Goal: Information Seeking & Learning: Learn about a topic

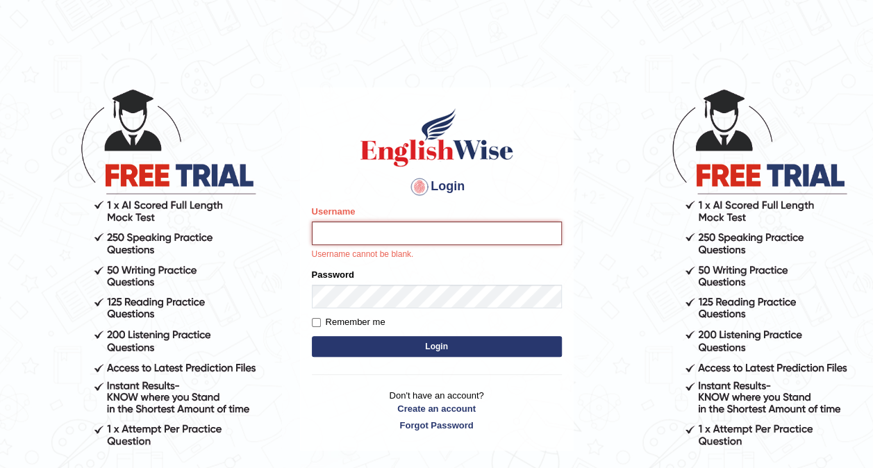
paste input "phat_pte"
type input "phat_pte"
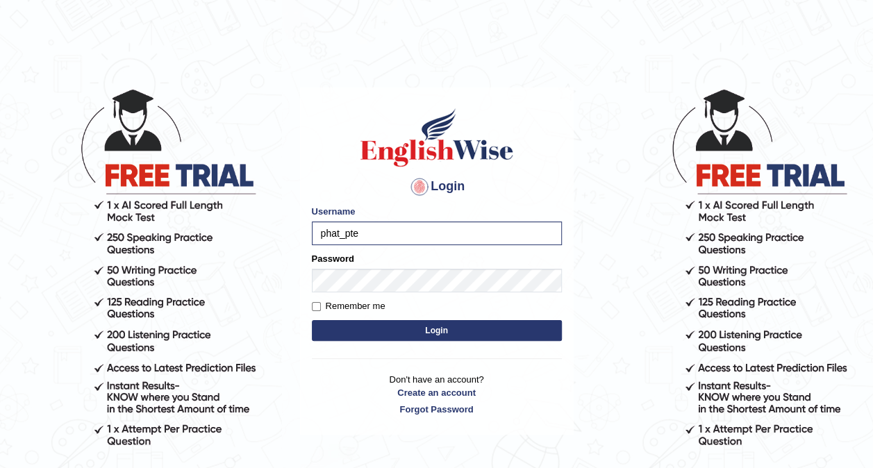
click at [410, 294] on form "Please fix the following errors: Username phat_pte Password Remember me Login" at bounding box center [437, 275] width 250 height 140
click at [335, 306] on label "Remember me" at bounding box center [349, 306] width 74 height 14
click at [321, 306] on input "Remember me" at bounding box center [316, 306] width 9 height 9
checkbox input "true"
click at [378, 320] on button "Login" at bounding box center [437, 330] width 250 height 21
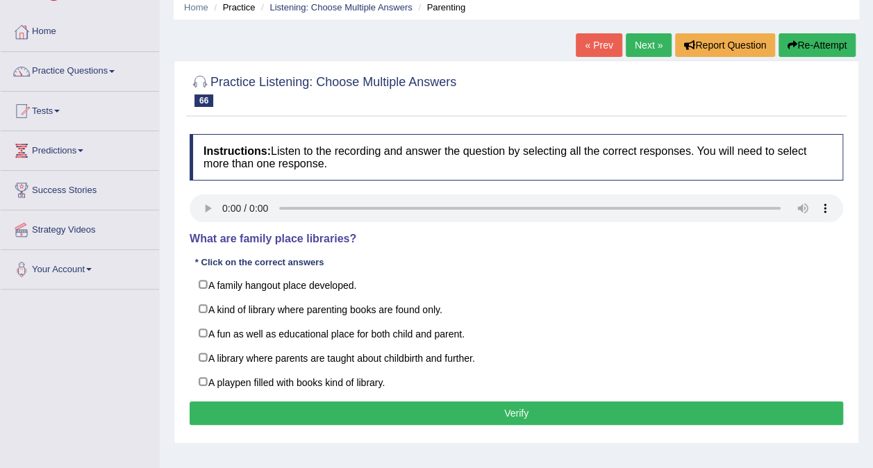
scroll to position [57, 0]
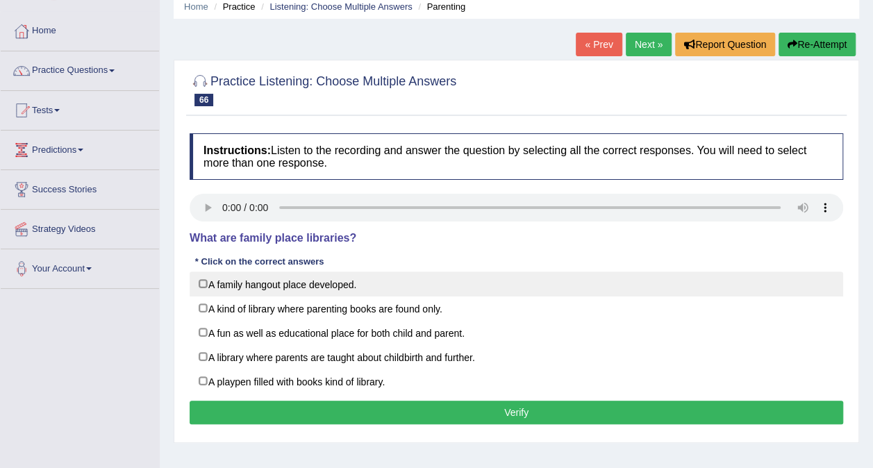
click at [380, 286] on label "A family hangout place developed." at bounding box center [516, 284] width 653 height 25
checkbox input "true"
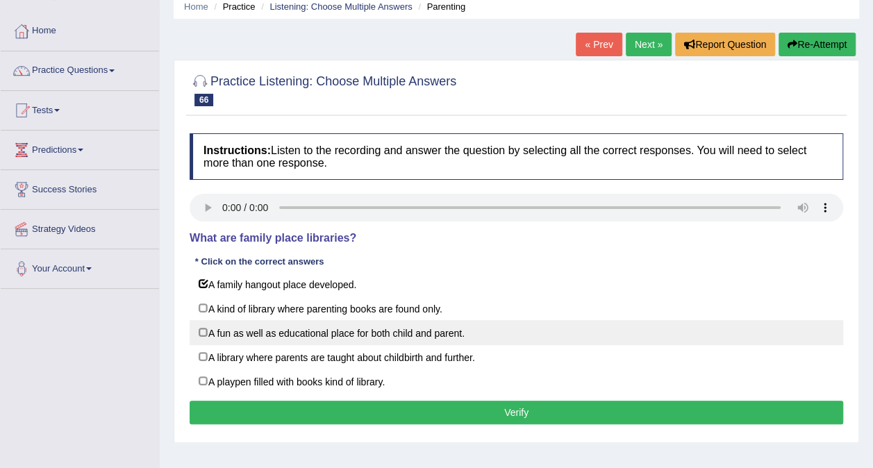
click at [393, 339] on label "A fun as well as educational place for both child and parent." at bounding box center [516, 332] width 653 height 25
checkbox input "true"
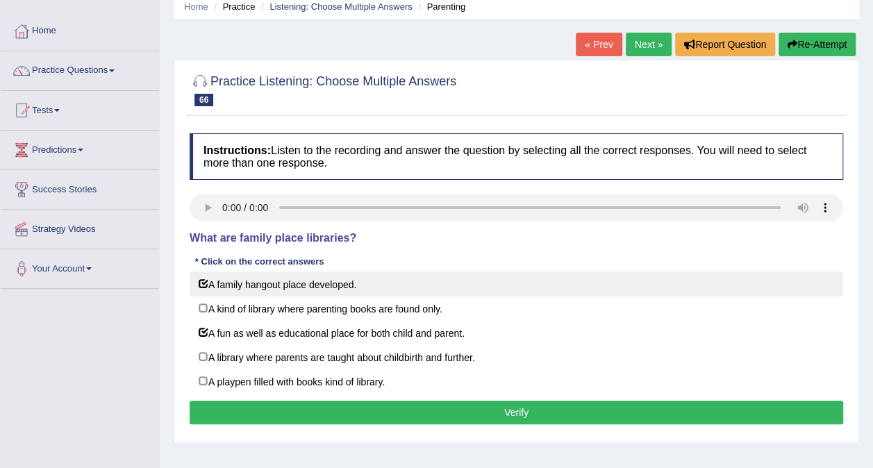
click at [374, 283] on label "A family hangout place developed." at bounding box center [516, 284] width 653 height 25
checkbox input "false"
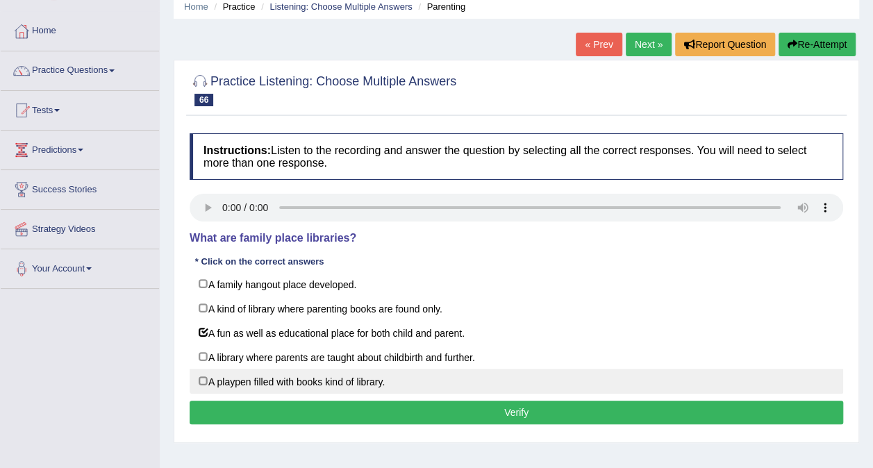
click at [347, 374] on label "A playpen filled with books kind of library." at bounding box center [516, 381] width 653 height 25
checkbox input "true"
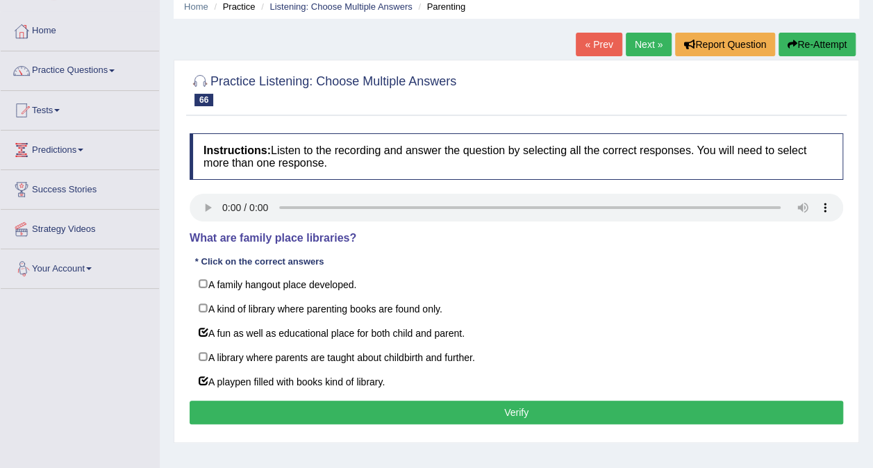
click at [430, 404] on button "Verify" at bounding box center [516, 413] width 653 height 24
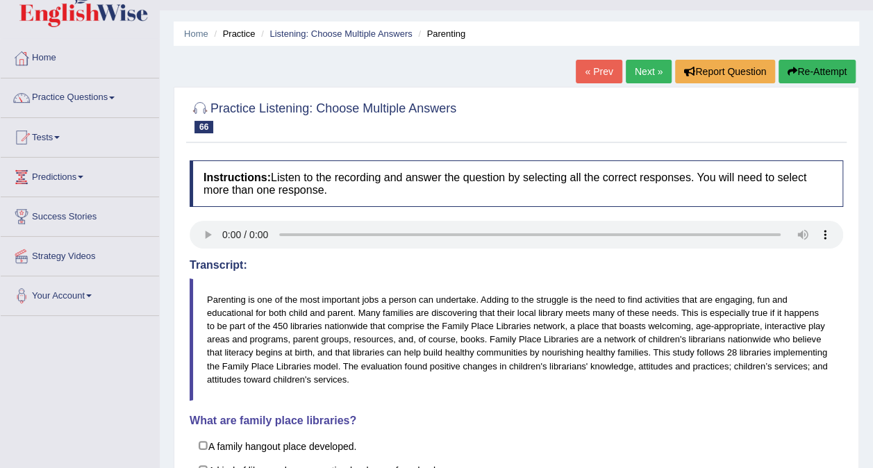
scroll to position [26, 0]
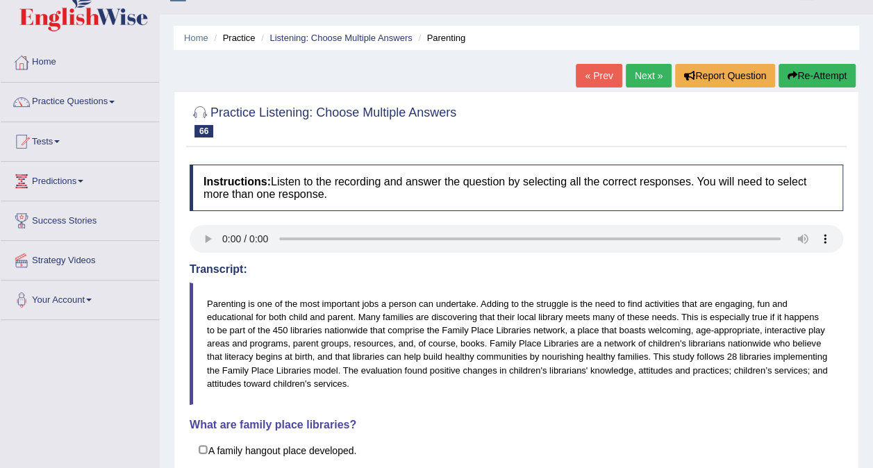
click at [644, 74] on link "Next »" at bounding box center [649, 76] width 46 height 24
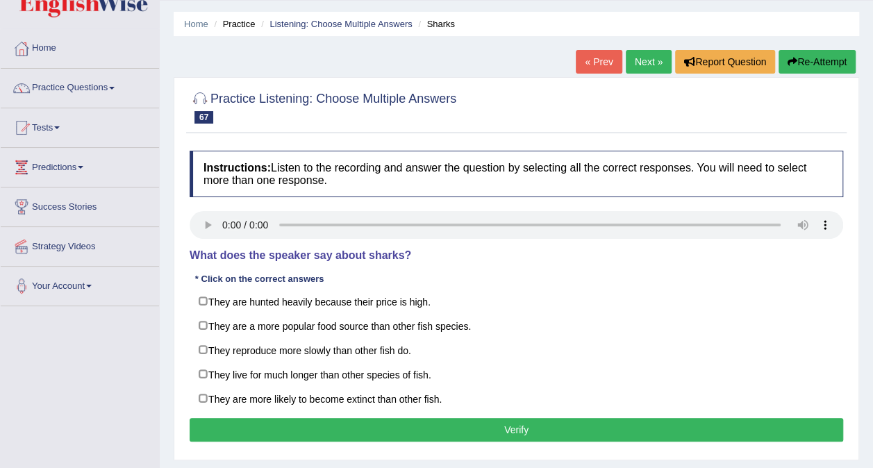
scroll to position [40, 0]
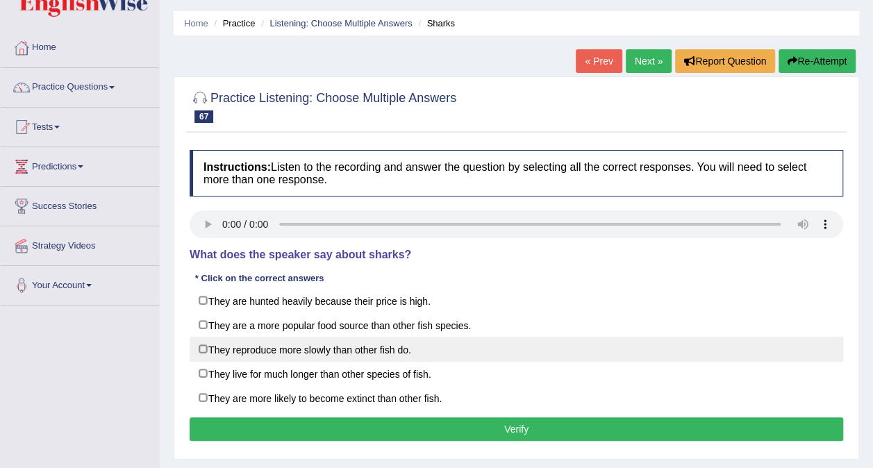
click at [336, 350] on label "They reproduce more slowly than other fish do." at bounding box center [516, 349] width 653 height 25
checkbox input "true"
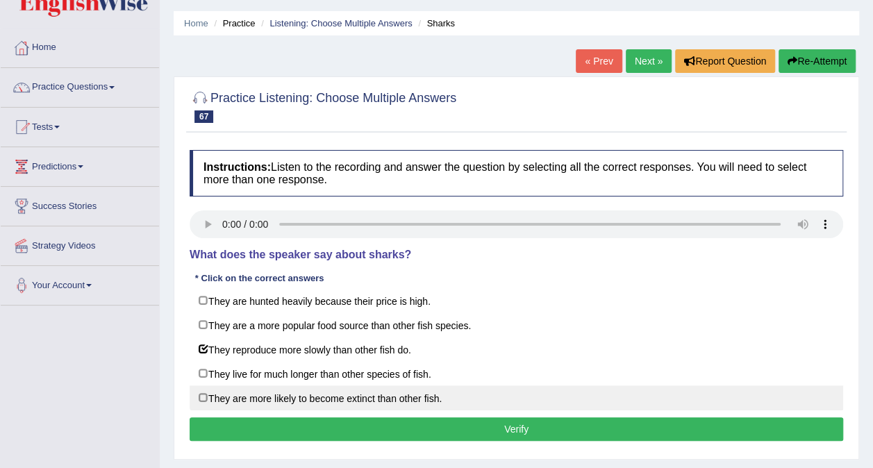
click at [339, 388] on label "They are more likely to become extinct than other fish." at bounding box center [516, 397] width 653 height 25
checkbox input "true"
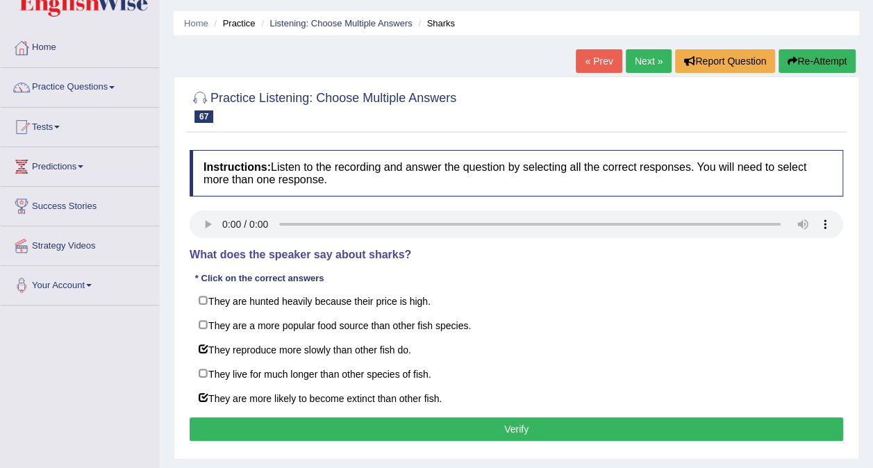
click at [518, 421] on button "Verify" at bounding box center [516, 429] width 653 height 24
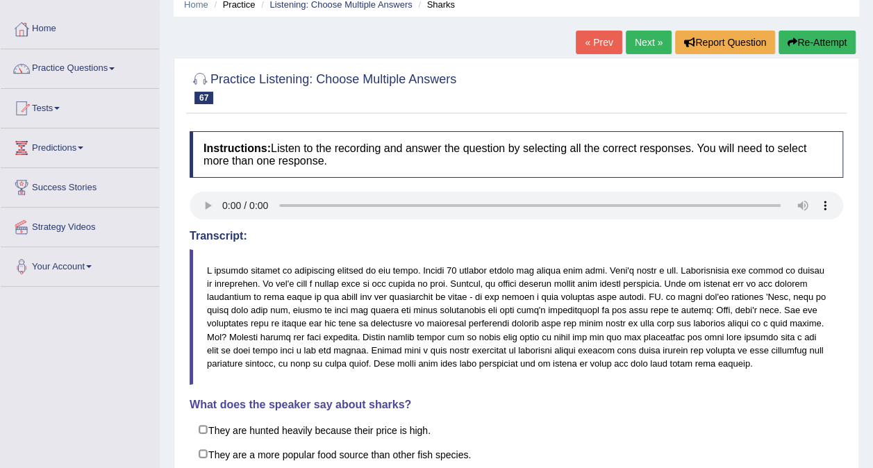
scroll to position [57, 0]
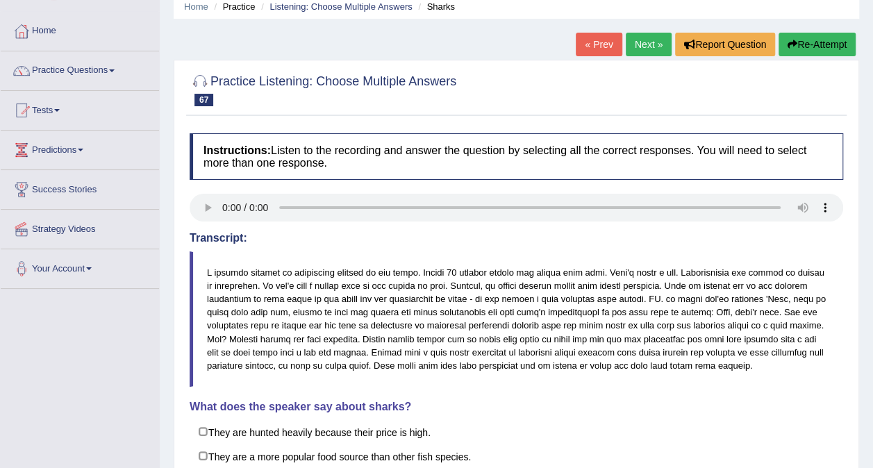
click at [650, 48] on link "Next »" at bounding box center [649, 45] width 46 height 24
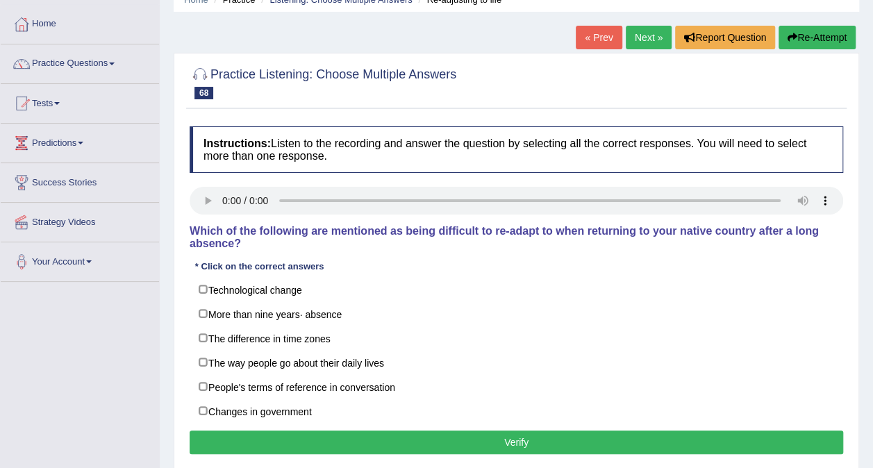
scroll to position [78, 0]
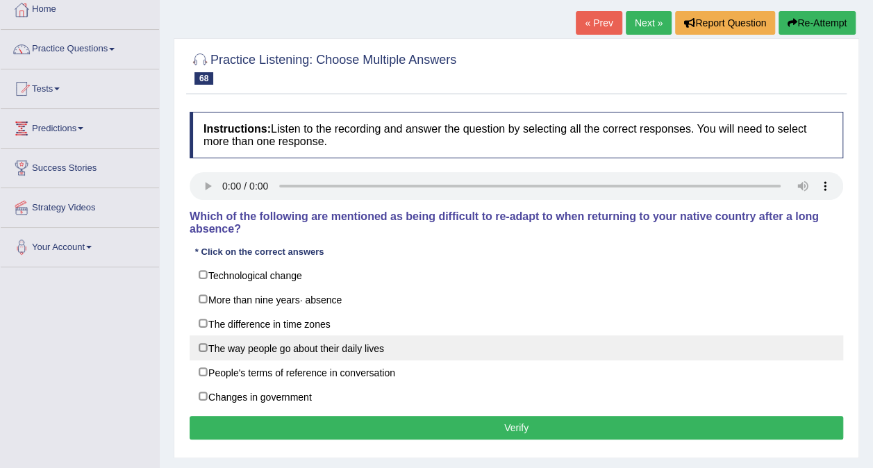
click at [340, 335] on label "The way people go about their daily lives" at bounding box center [516, 347] width 653 height 25
checkbox input "true"
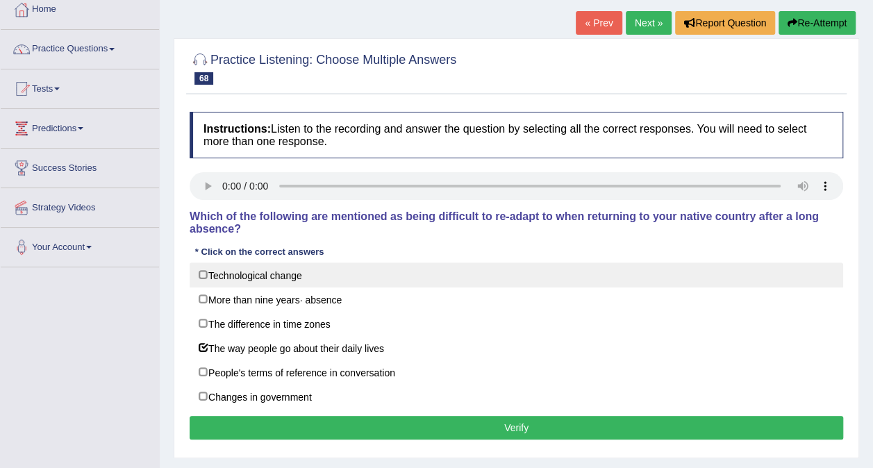
click at [265, 267] on label "Technological change" at bounding box center [516, 274] width 653 height 25
click at [304, 262] on label "Technological change" at bounding box center [516, 274] width 653 height 25
checkbox input "false"
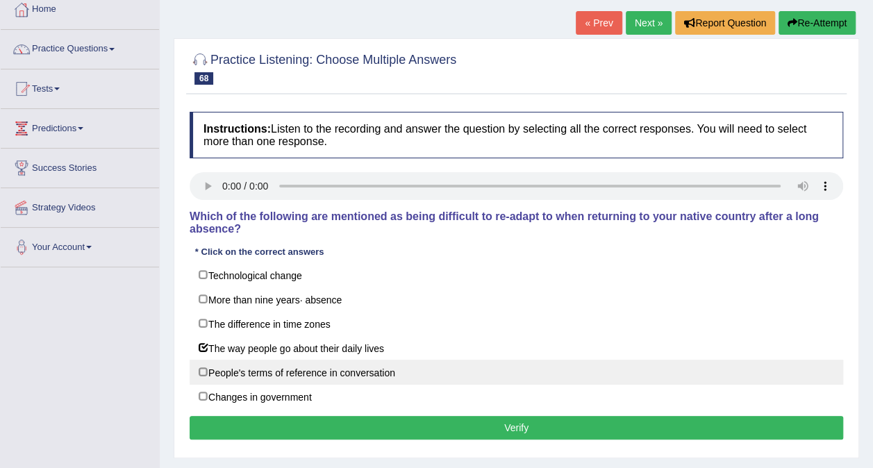
click at [383, 360] on label "People's terms of reference in conversation" at bounding box center [516, 372] width 653 height 25
checkbox input "true"
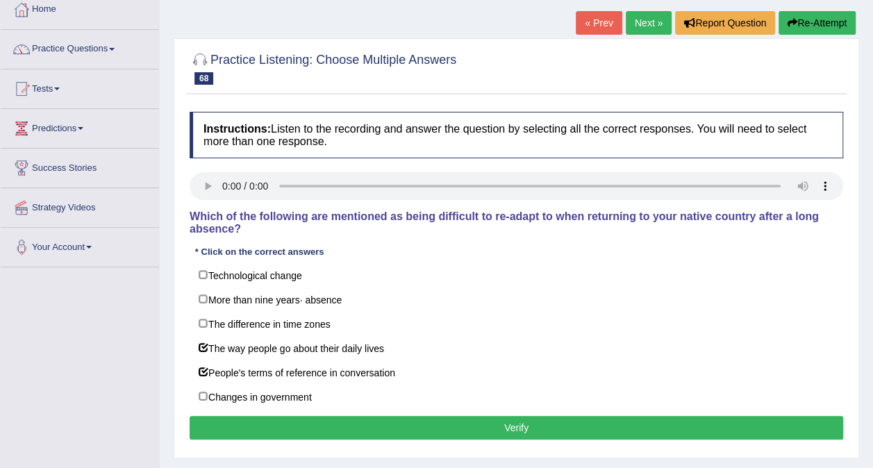
click at [484, 416] on button "Verify" at bounding box center [516, 428] width 653 height 24
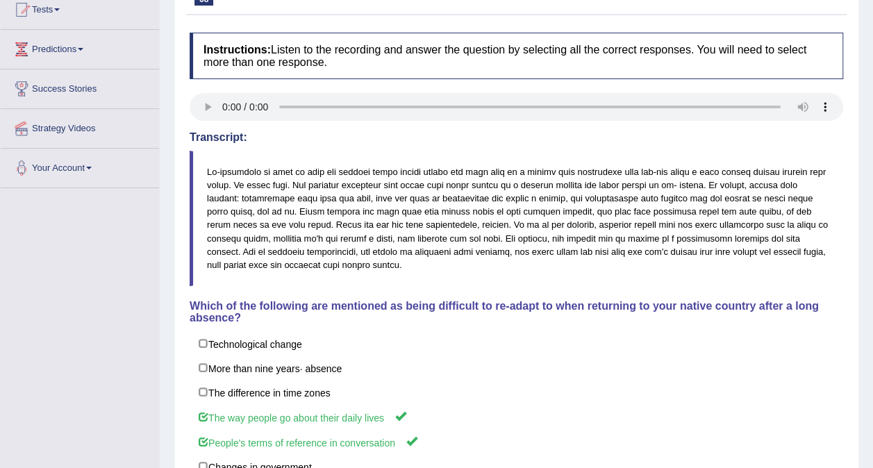
scroll to position [156, 0]
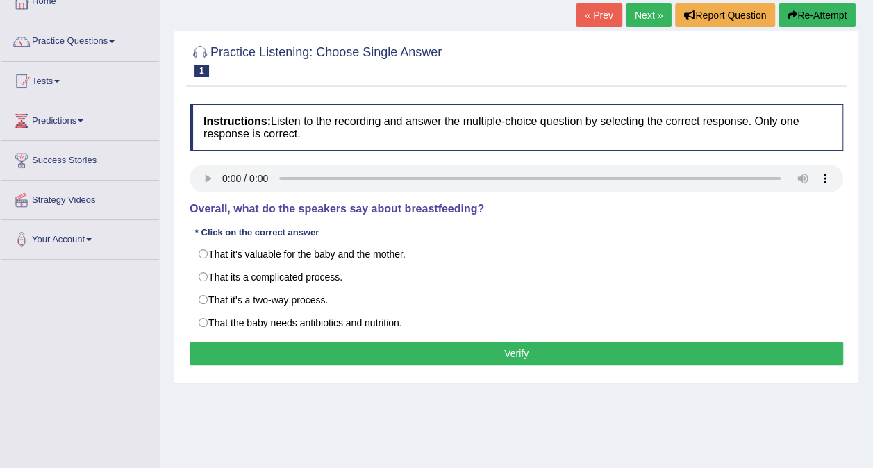
scroll to position [64, 0]
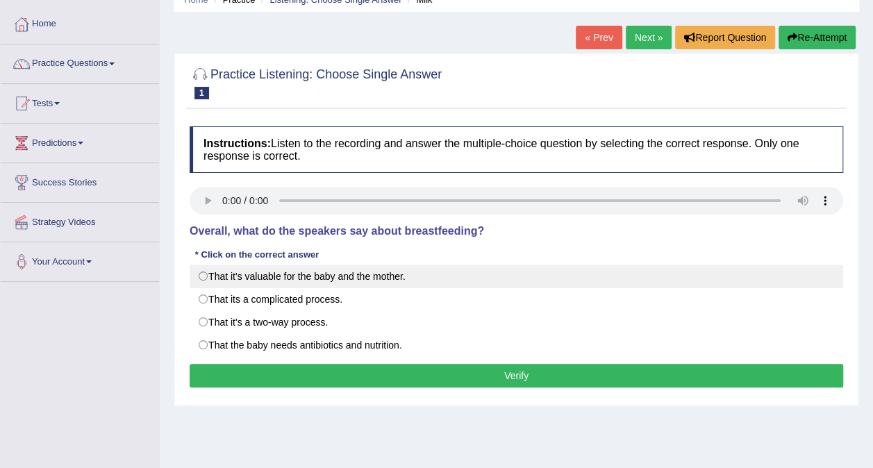
click at [385, 269] on label "That it's valuable for the baby and the mother." at bounding box center [516, 277] width 653 height 24
radio input "true"
click at [396, 272] on label "That it's valuable for the baby and the mother." at bounding box center [516, 277] width 653 height 24
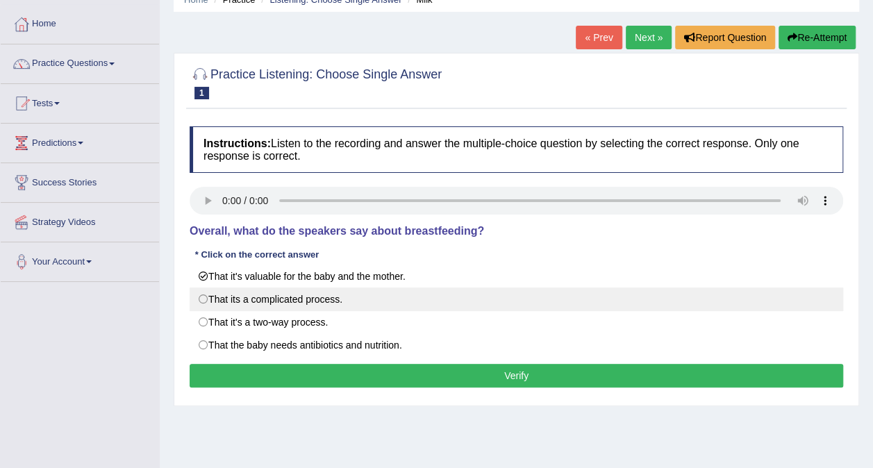
click at [315, 296] on label "That its a complicated process." at bounding box center [516, 299] width 653 height 24
radio input "true"
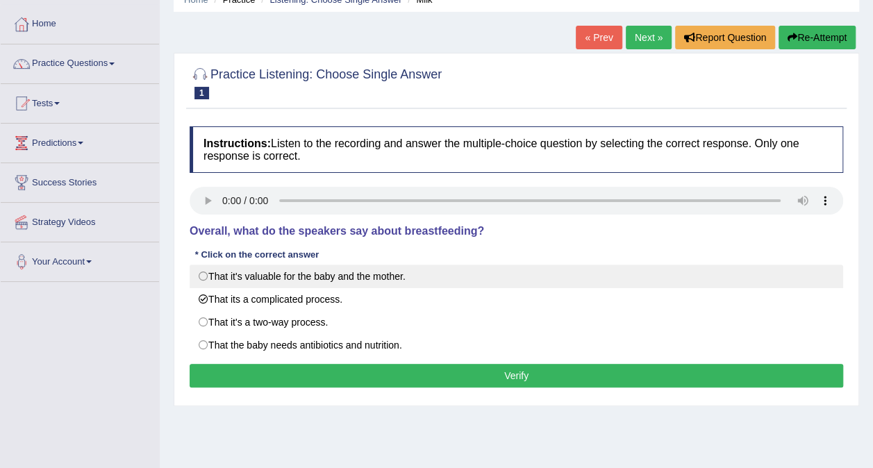
click at [331, 274] on label "That it's valuable for the baby and the mother." at bounding box center [516, 277] width 653 height 24
radio input "true"
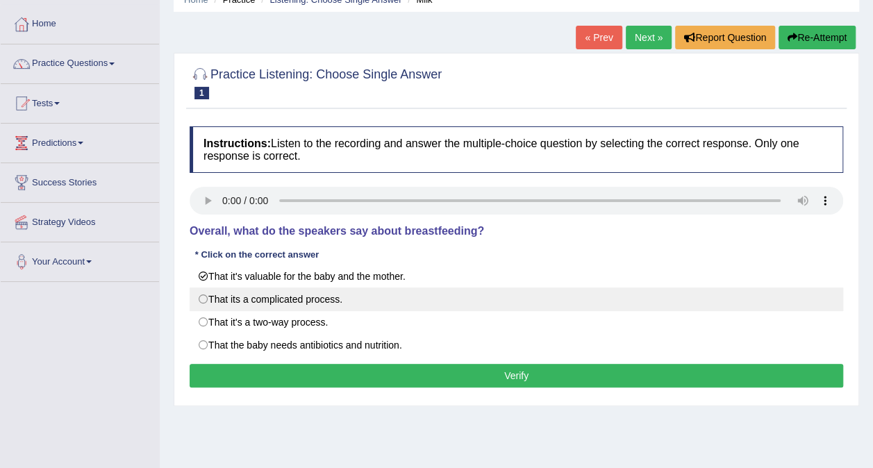
click at [349, 293] on label "That its a complicated process." at bounding box center [516, 299] width 653 height 24
radio input "true"
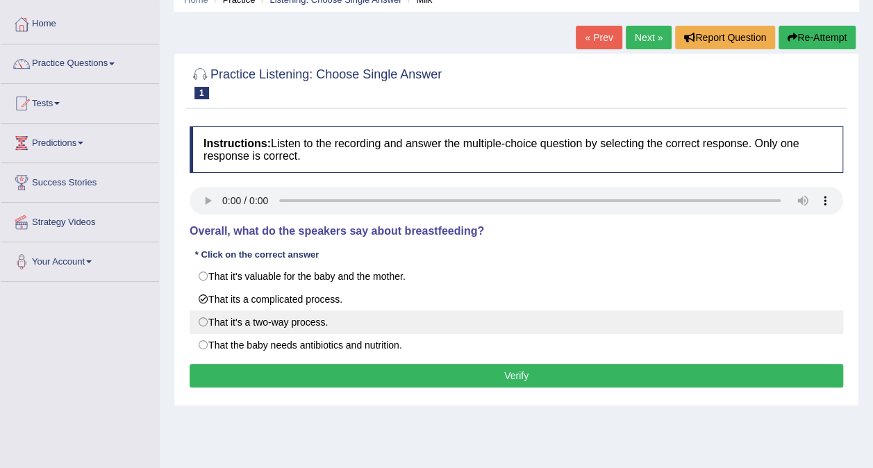
click at [371, 321] on label "That it's a two-way process." at bounding box center [516, 322] width 653 height 24
radio input "true"
click at [512, 368] on button "Verify" at bounding box center [516, 376] width 653 height 24
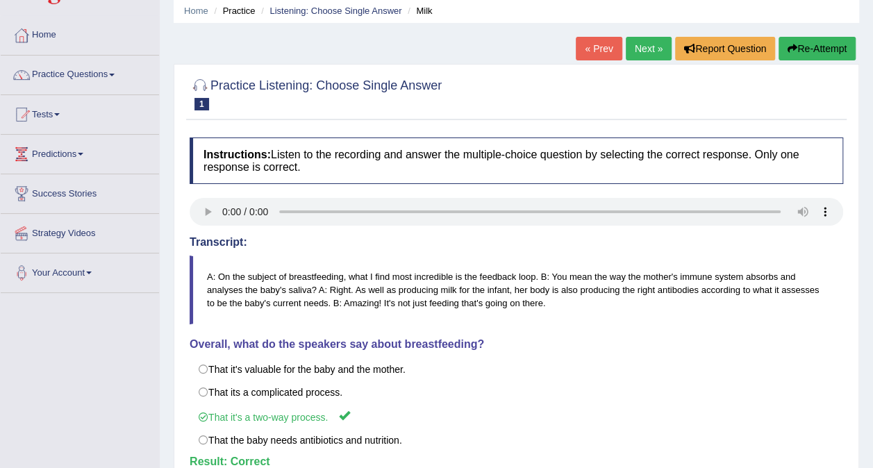
scroll to position [46, 0]
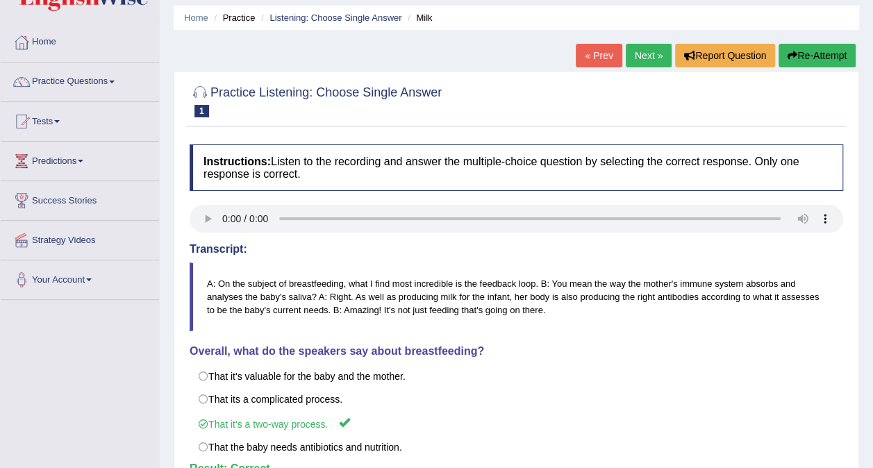
click at [642, 58] on link "Next »" at bounding box center [649, 56] width 46 height 24
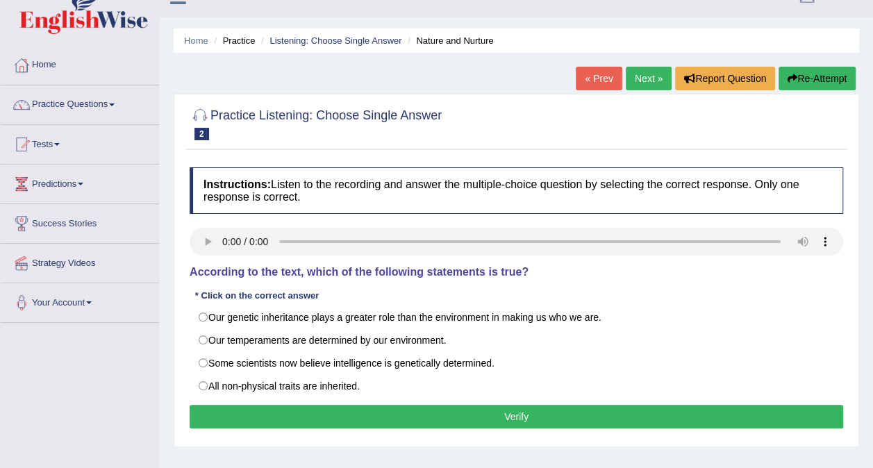
scroll to position [25, 0]
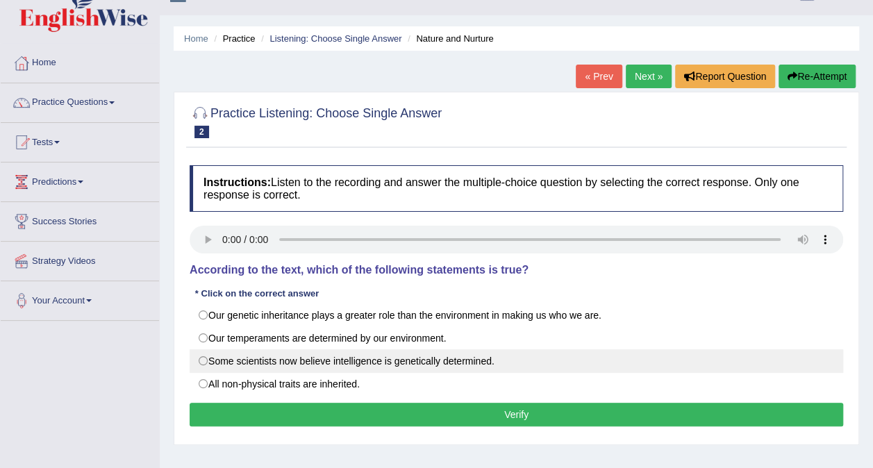
click at [503, 351] on label "Some scientists now believe intelligence is genetically determined." at bounding box center [516, 361] width 653 height 24
radio input "true"
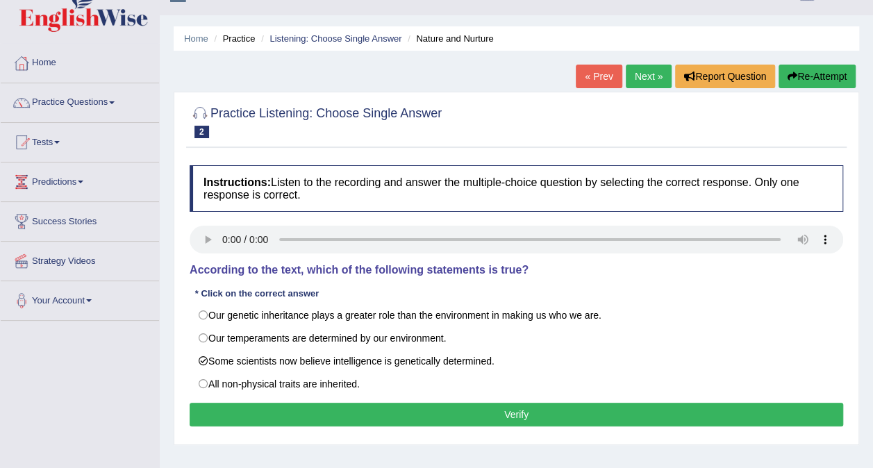
click at [501, 417] on button "Verify" at bounding box center [516, 415] width 653 height 24
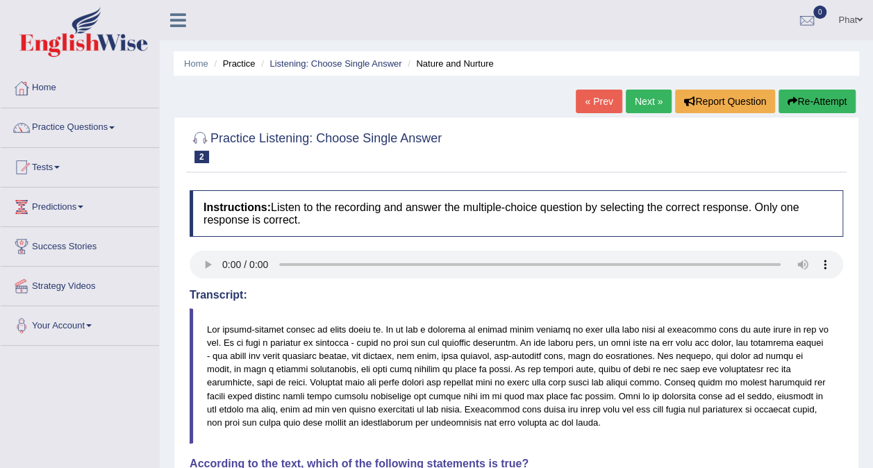
scroll to position [0, 0]
click at [640, 108] on link "Next »" at bounding box center [649, 102] width 46 height 24
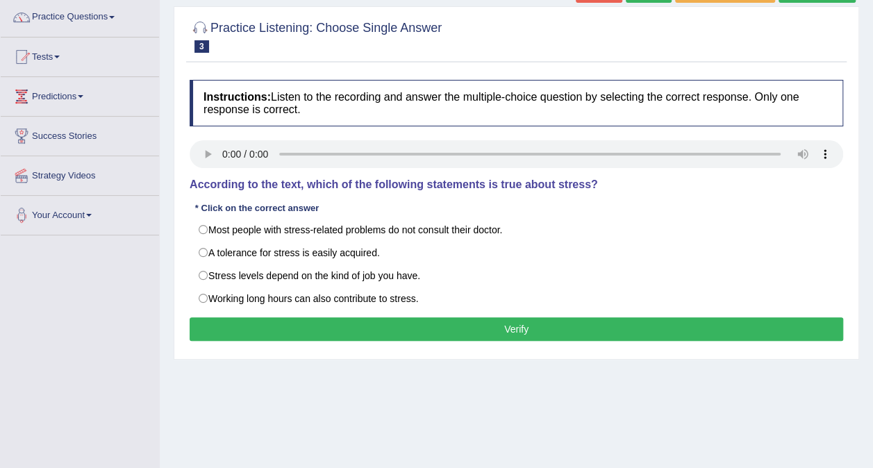
scroll to position [108, 0]
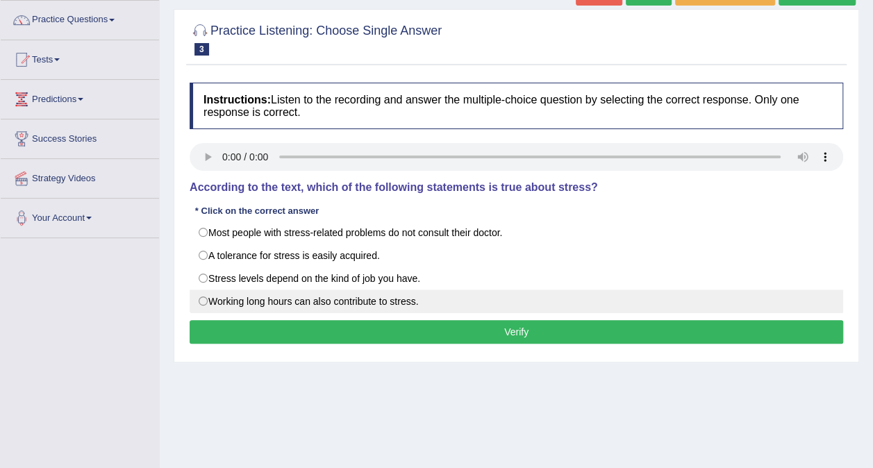
click at [276, 294] on label "Working long hours can also contribute to stress." at bounding box center [516, 302] width 653 height 24
radio input "true"
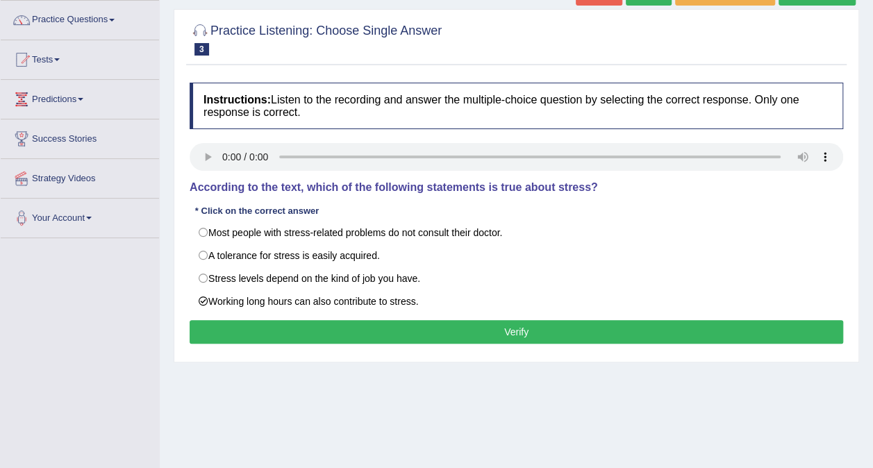
click at [542, 326] on button "Verify" at bounding box center [516, 332] width 653 height 24
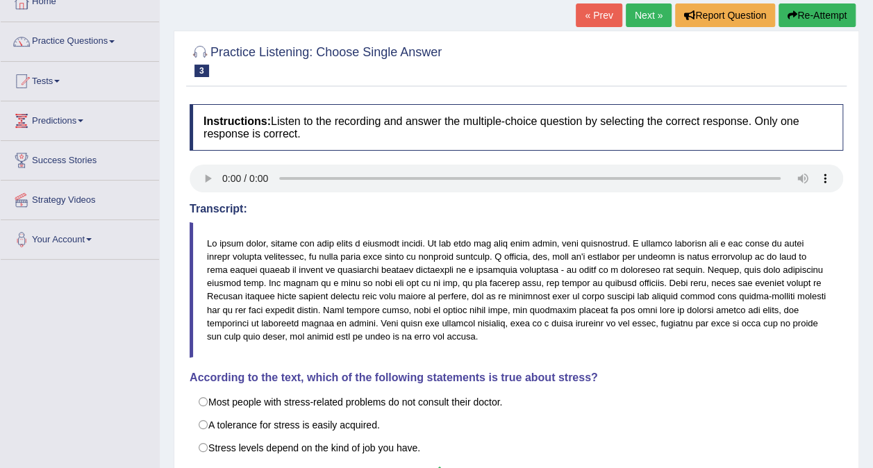
scroll to position [83, 0]
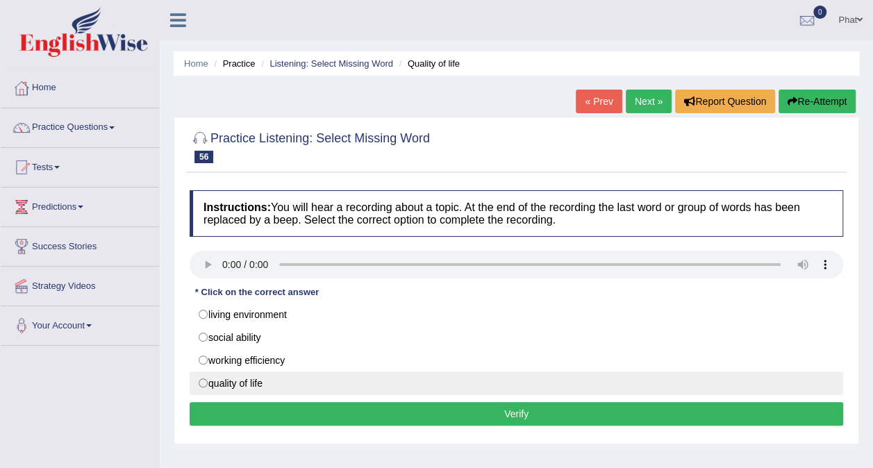
click at [297, 374] on label "quality of life" at bounding box center [516, 384] width 653 height 24
radio input "true"
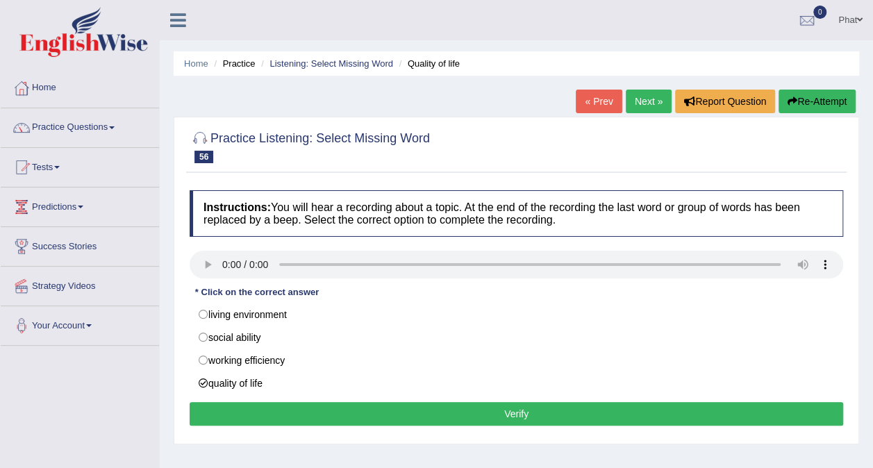
click at [517, 408] on button "Verify" at bounding box center [516, 414] width 653 height 24
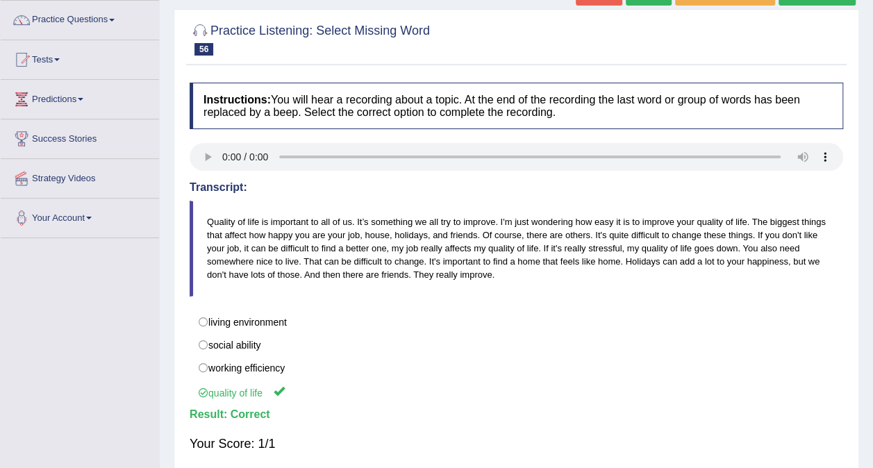
scroll to position [107, 0]
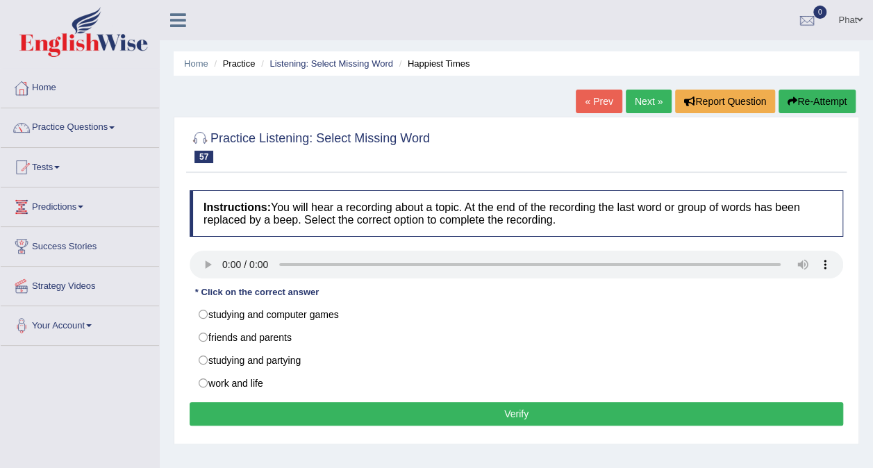
click at [649, 106] on link "Next »" at bounding box center [649, 102] width 46 height 24
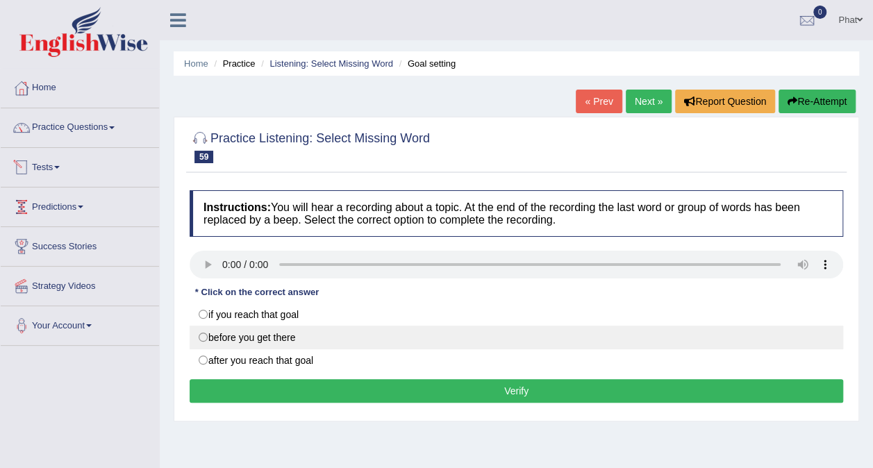
click at [244, 335] on label "before you get there" at bounding box center [516, 338] width 653 height 24
radio input "true"
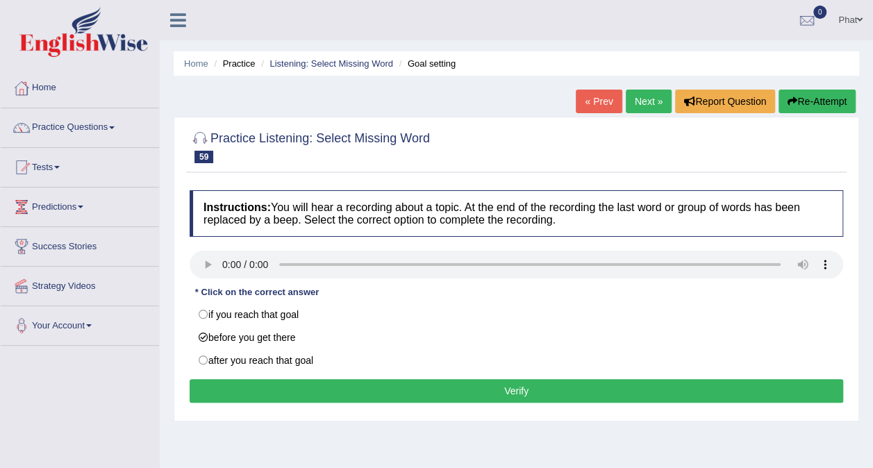
click at [499, 386] on button "Verify" at bounding box center [516, 391] width 653 height 24
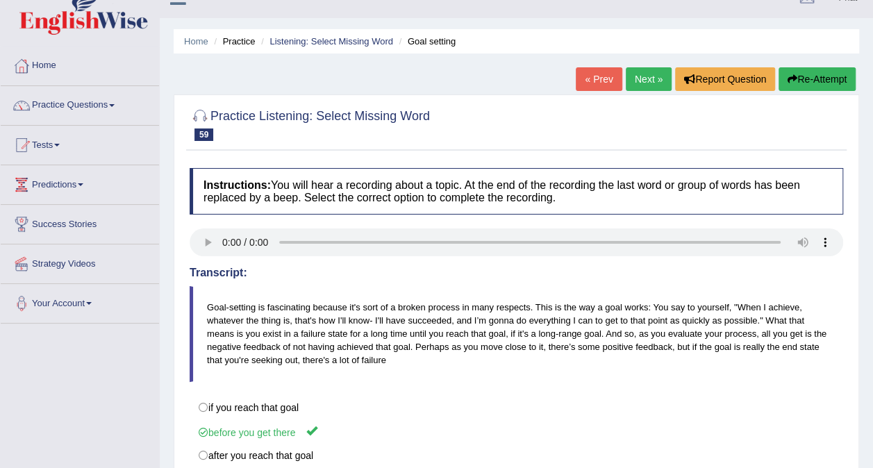
scroll to position [20, 0]
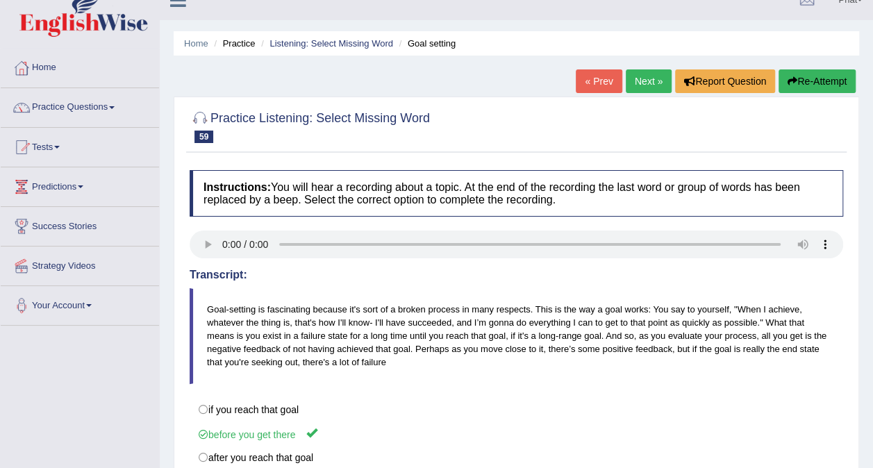
click at [644, 81] on link "Next »" at bounding box center [649, 81] width 46 height 24
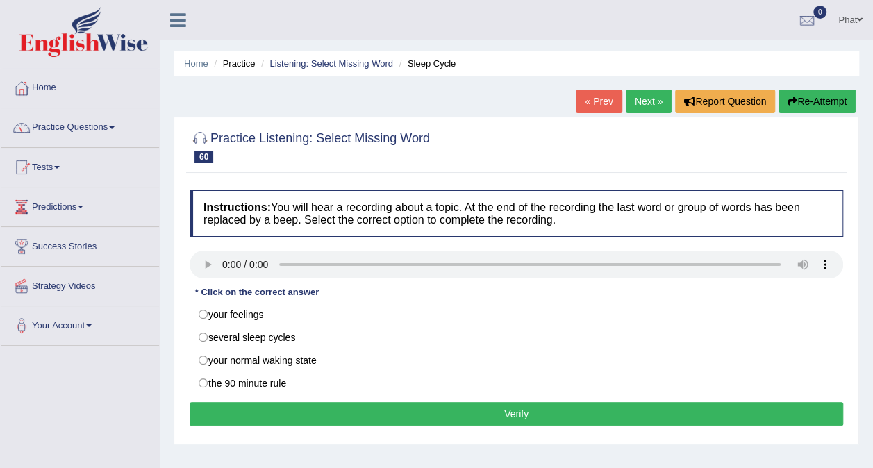
click at [631, 101] on link "Next »" at bounding box center [649, 102] width 46 height 24
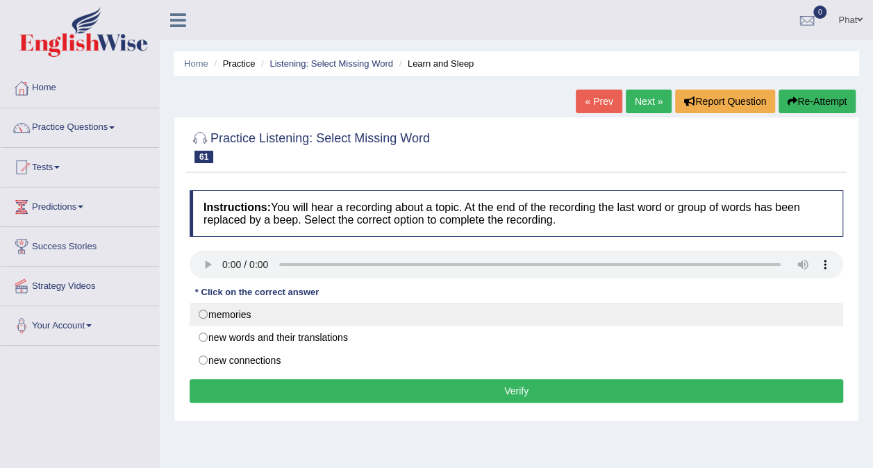
click at [249, 319] on label "memories" at bounding box center [516, 315] width 653 height 24
radio input "true"
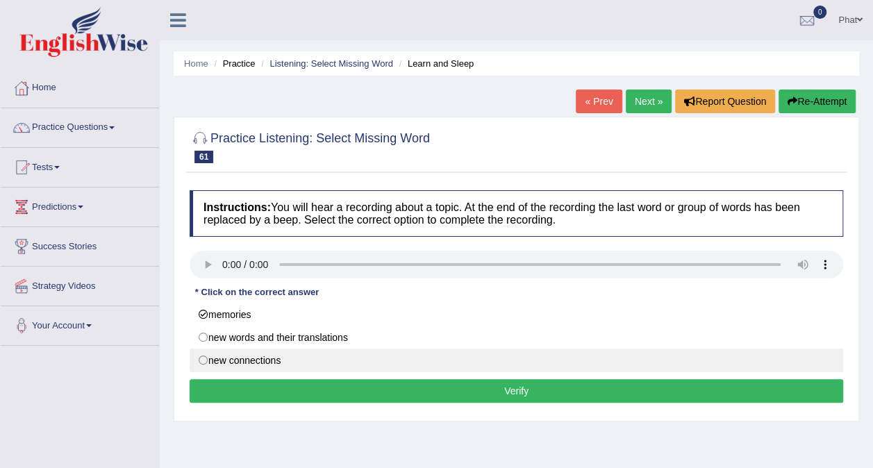
click at [300, 351] on label "new connections" at bounding box center [516, 361] width 653 height 24
radio input "true"
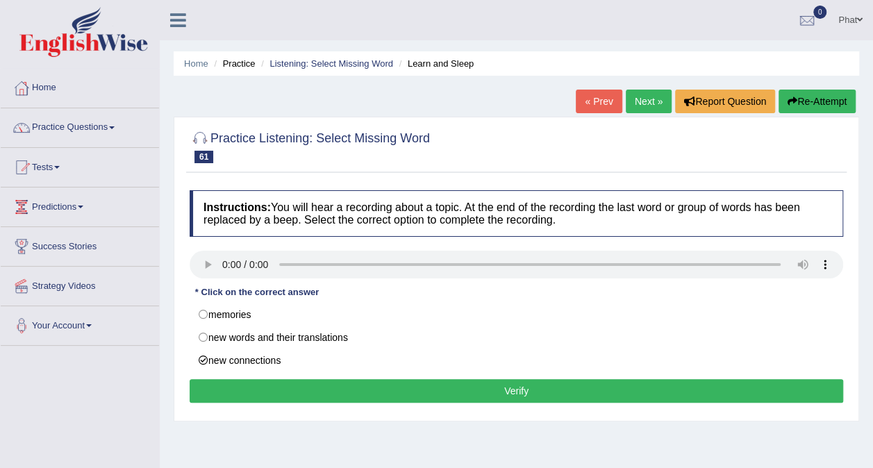
click at [581, 385] on button "Verify" at bounding box center [516, 391] width 653 height 24
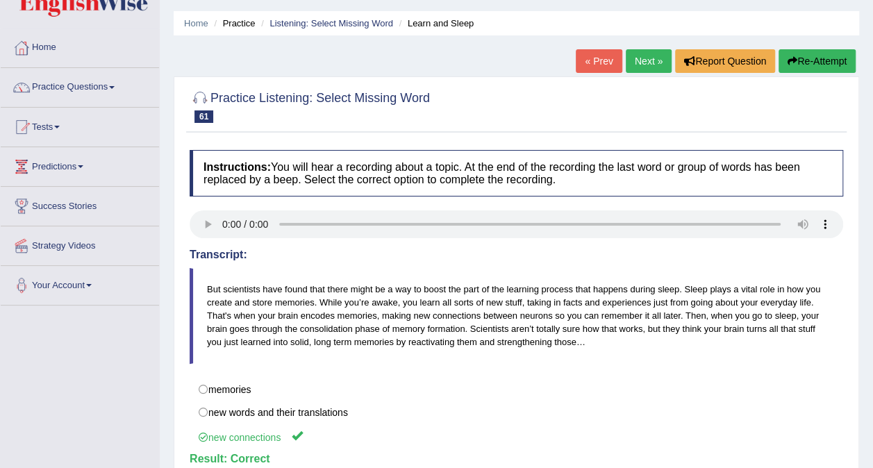
scroll to position [1, 0]
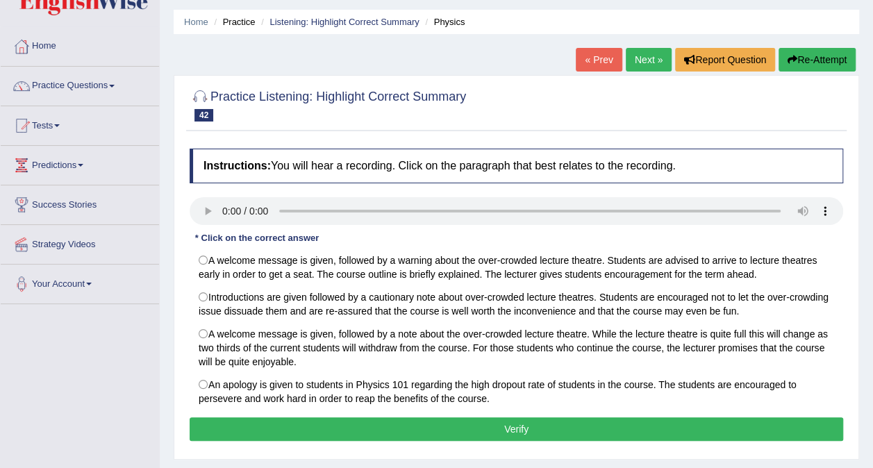
scroll to position [43, 0]
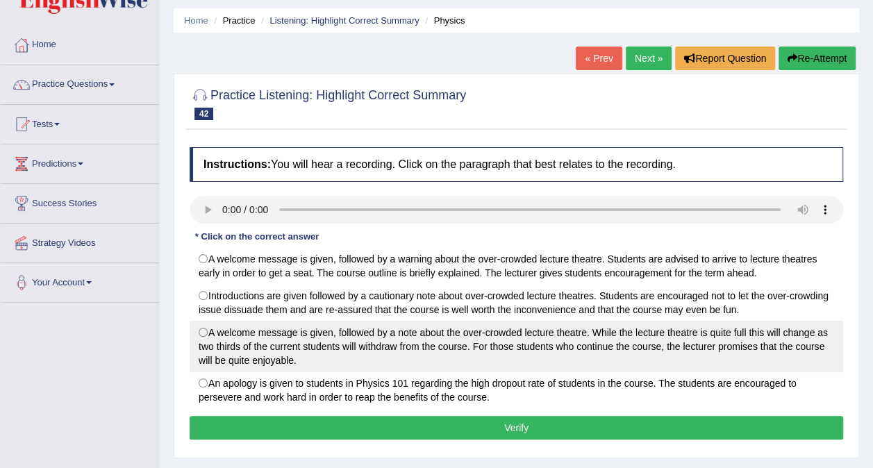
click at [232, 333] on label "A welcome message is given, followed by a note about the over-crowded lecture t…" at bounding box center [516, 346] width 653 height 51
radio input "true"
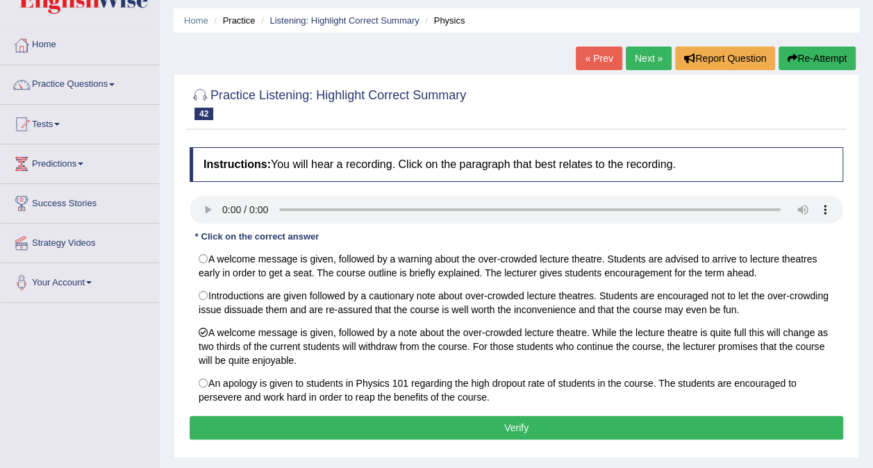
click at [517, 421] on button "Verify" at bounding box center [516, 428] width 653 height 24
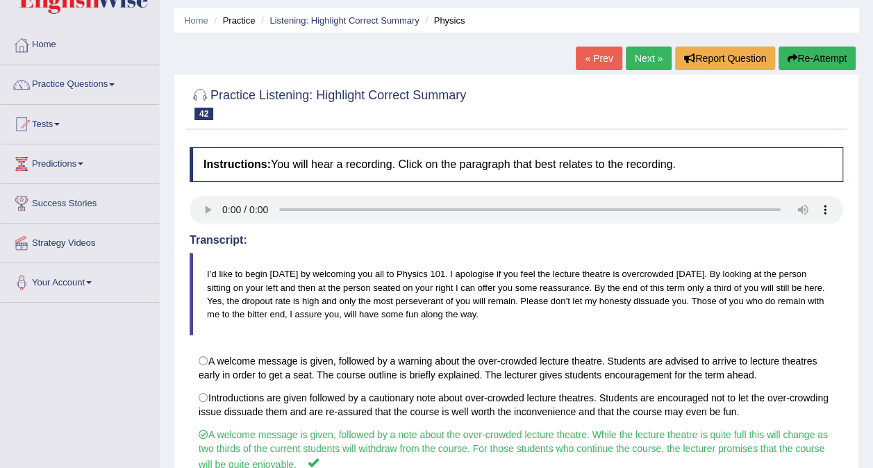
click at [636, 62] on link "Next »" at bounding box center [649, 59] width 46 height 24
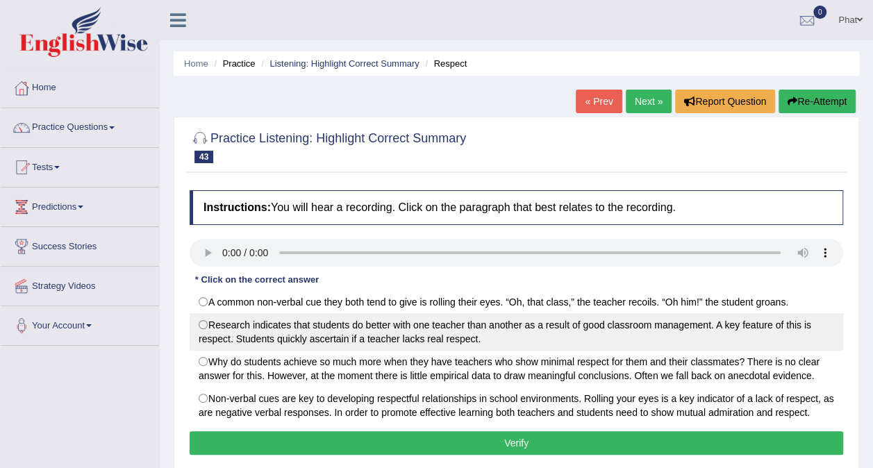
click at [299, 335] on label "Research indicates that students do better with one teacher than another as a r…" at bounding box center [516, 331] width 653 height 37
radio input "true"
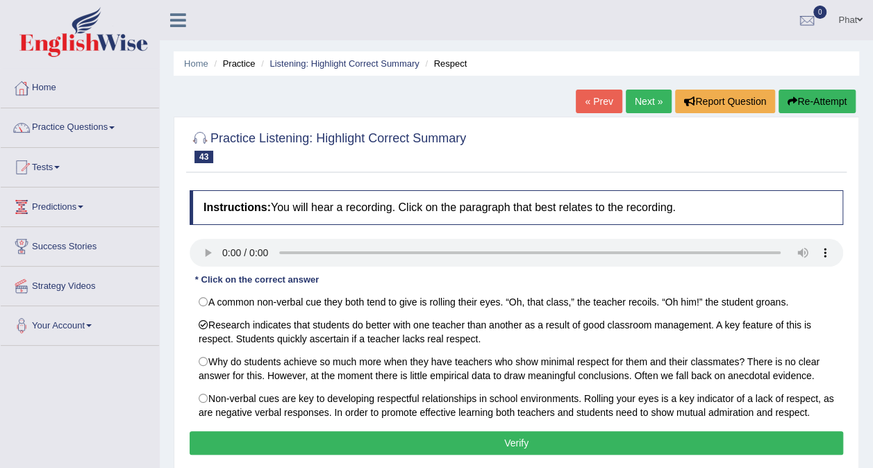
click at [509, 437] on button "Verify" at bounding box center [516, 443] width 653 height 24
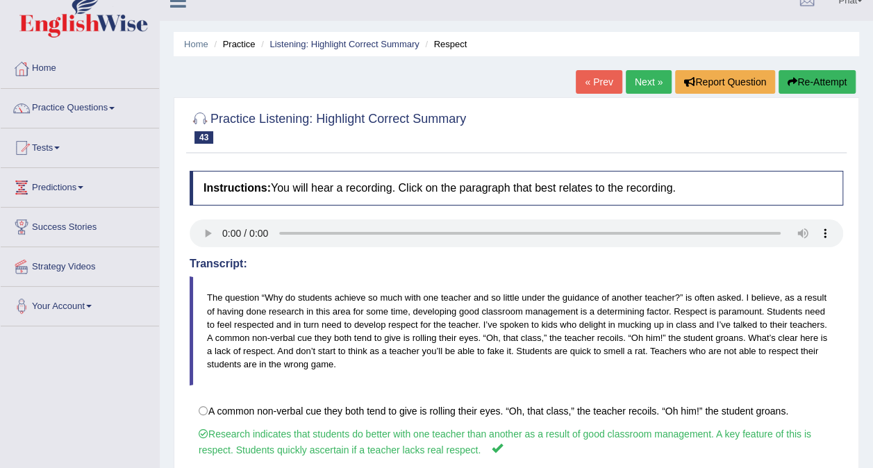
scroll to position [10, 0]
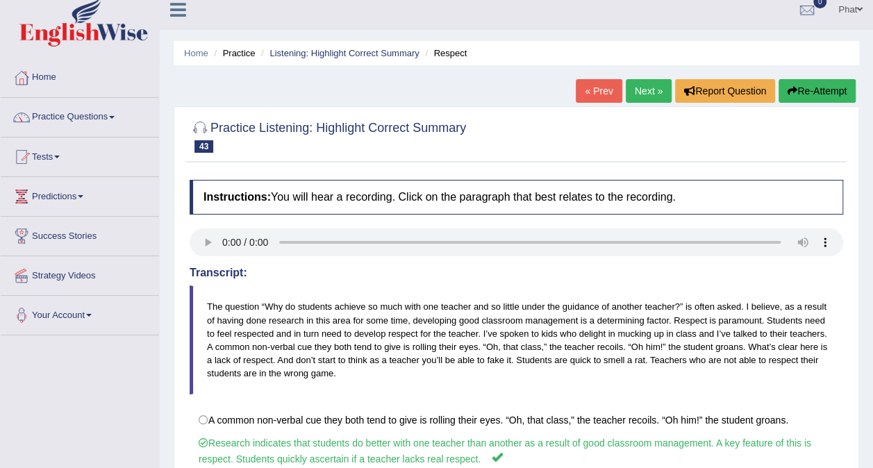
click at [653, 97] on link "Next »" at bounding box center [649, 91] width 46 height 24
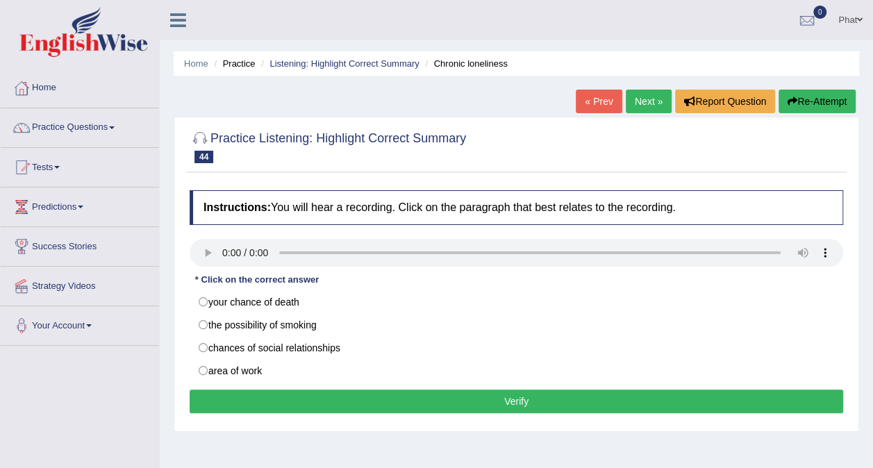
click at [651, 109] on link "Next »" at bounding box center [649, 102] width 46 height 24
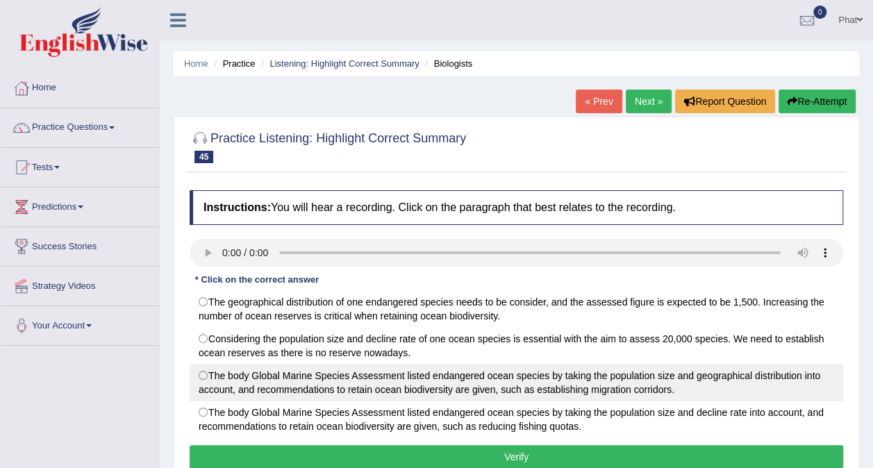
click at [358, 374] on label "The body Global Marine Species Assessment listed endangered ocean species by ta…" at bounding box center [516, 382] width 653 height 37
radio input "true"
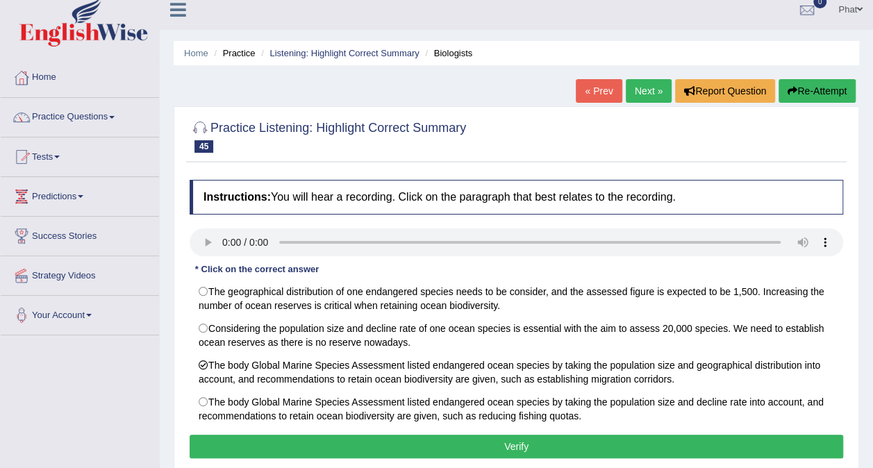
scroll to position [12, 0]
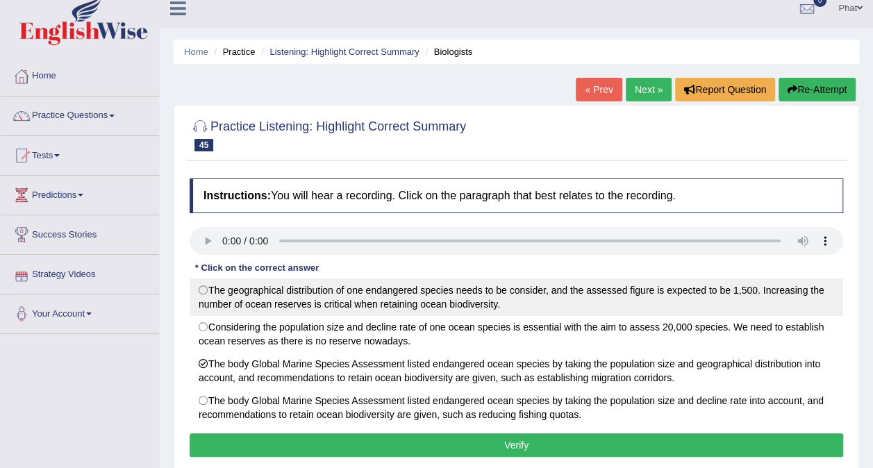
click at [286, 287] on label "The geographical distribution of one endangered species needs to be consider, a…" at bounding box center [516, 296] width 653 height 37
radio input "true"
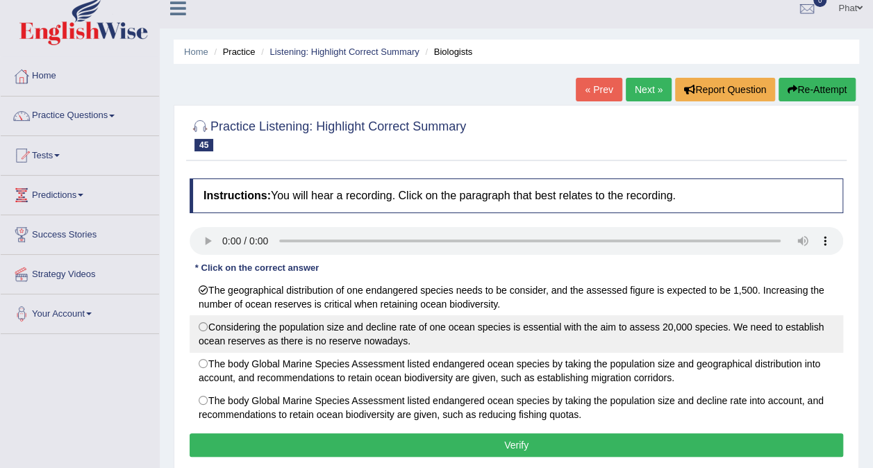
click at [636, 322] on label "Considering the population size and decline rate of one ocean species is essent…" at bounding box center [516, 333] width 653 height 37
radio input "true"
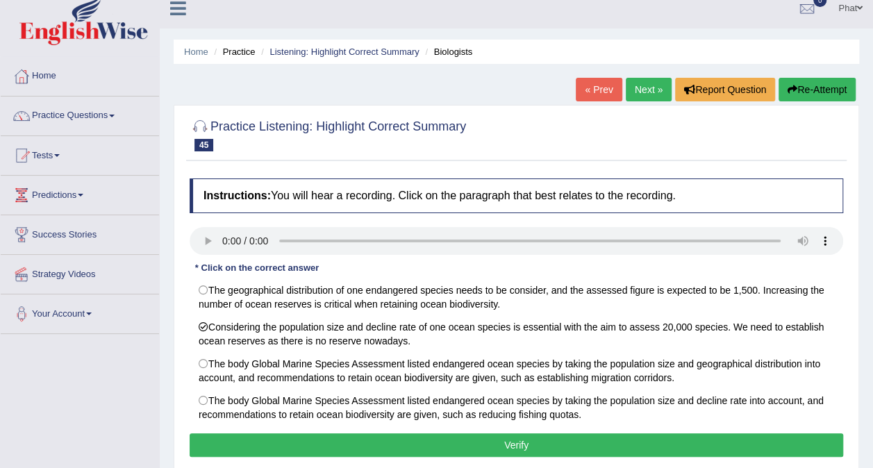
click at [454, 434] on button "Verify" at bounding box center [516, 445] width 653 height 24
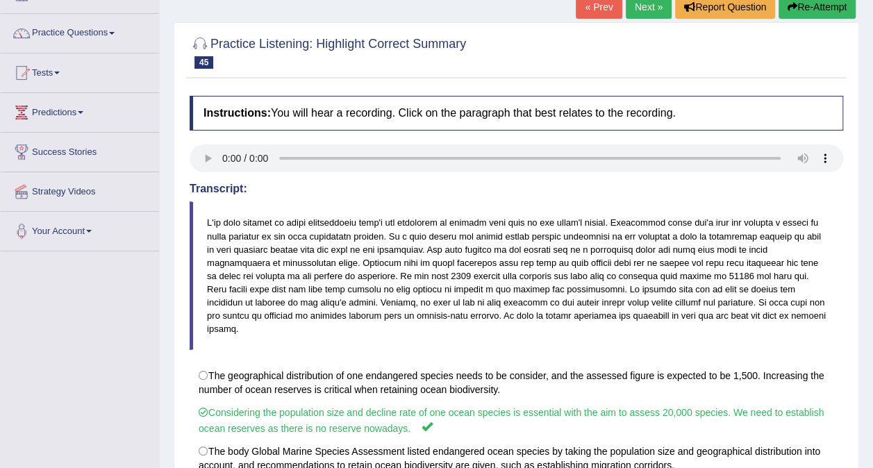
scroll to position [104, 0]
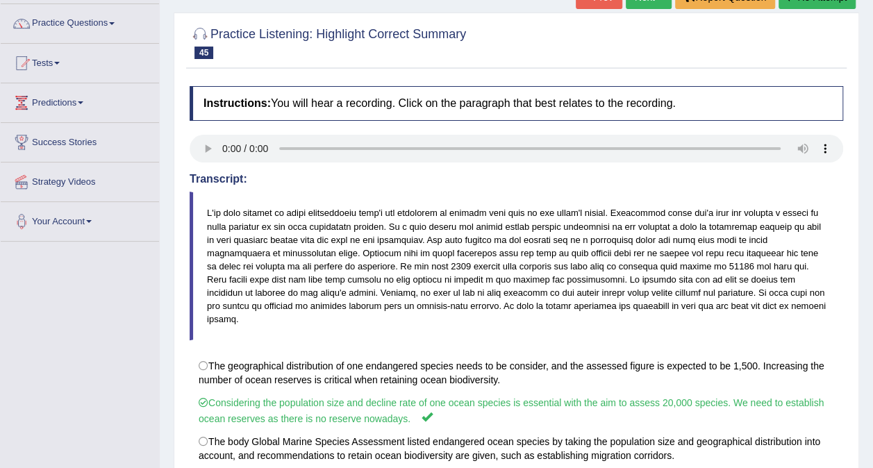
drag, startPoint x: 870, startPoint y: 197, endPoint x: 871, endPoint y: 212, distance: 14.6
click at [871, 212] on div "Home Practice Listening: Highlight Correct Summary Biologists « Prev Next » Rep…" at bounding box center [516, 243] width 713 height 694
click at [88, 31] on link "Practice Questions" at bounding box center [80, 21] width 158 height 35
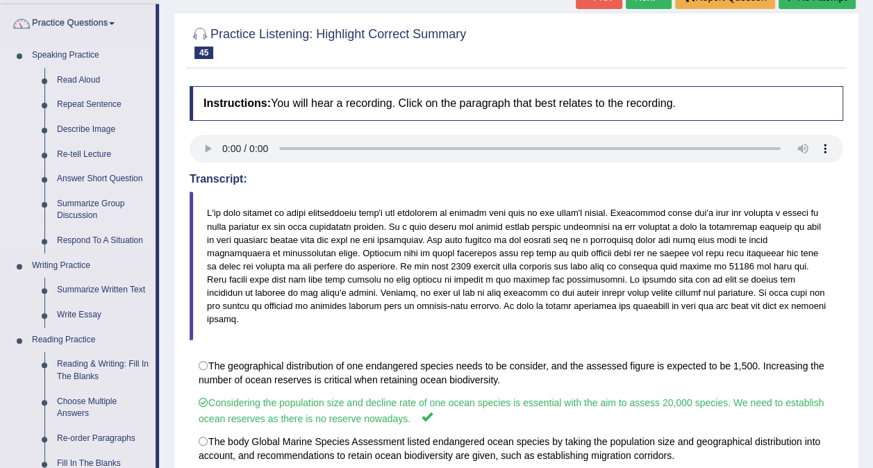
click at [87, 55] on link "Speaking Practice" at bounding box center [91, 55] width 130 height 25
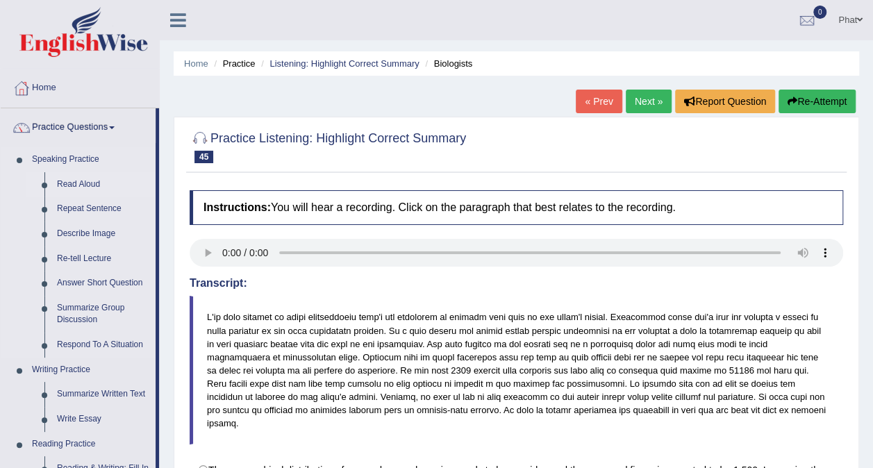
click at [90, 183] on link "Read Aloud" at bounding box center [103, 184] width 105 height 25
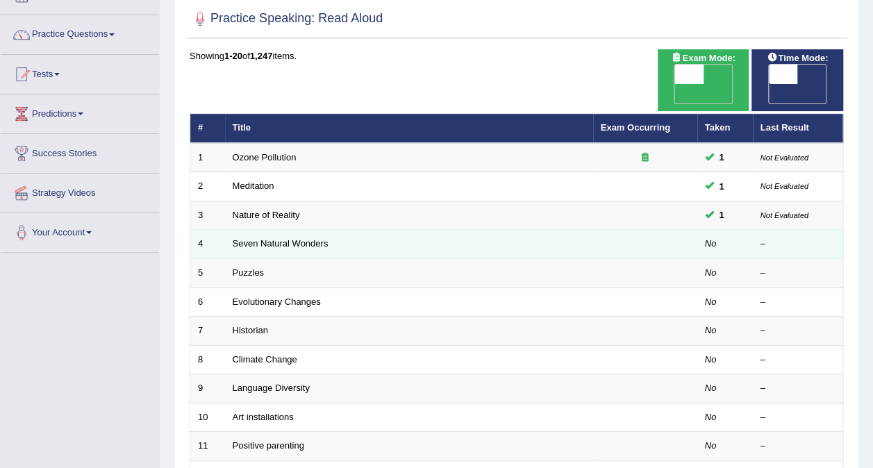
scroll to position [94, 0]
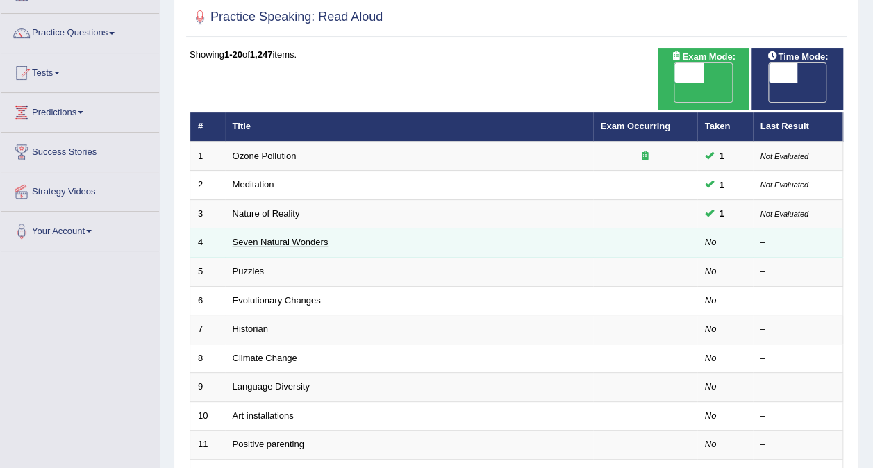
click at [308, 237] on link "Seven Natural Wonders" at bounding box center [281, 242] width 96 height 10
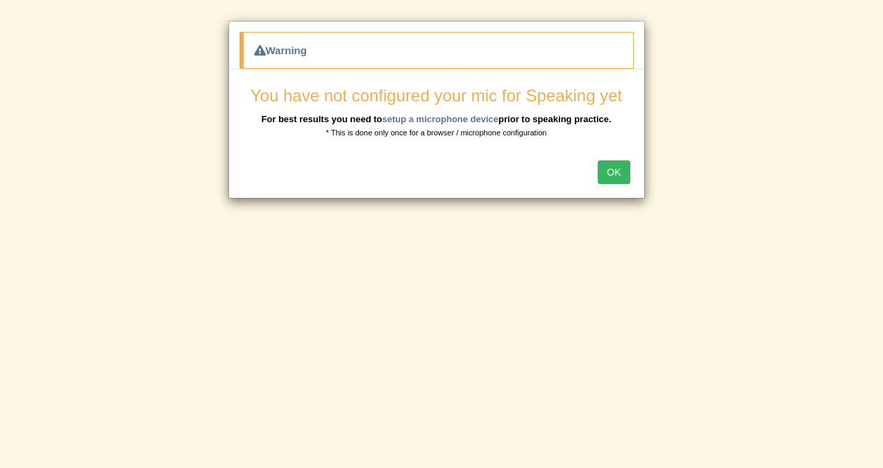
click at [617, 175] on button "OK" at bounding box center [614, 172] width 32 height 24
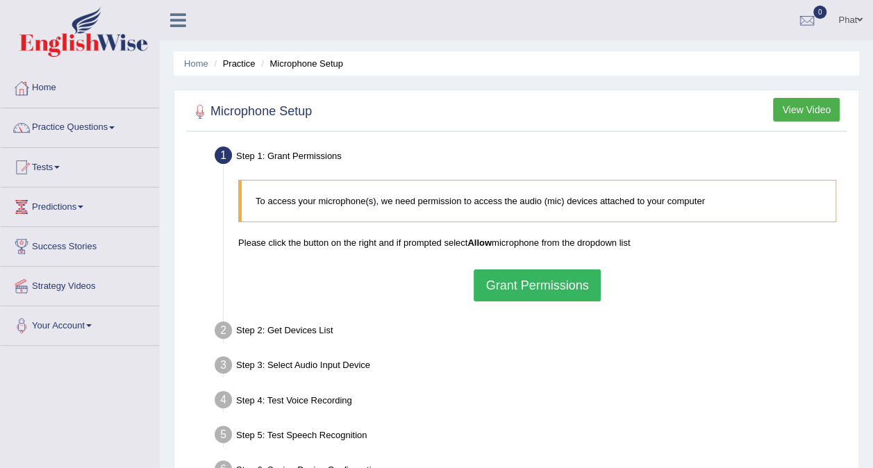
click at [539, 282] on button "Grant Permissions" at bounding box center [537, 285] width 126 height 32
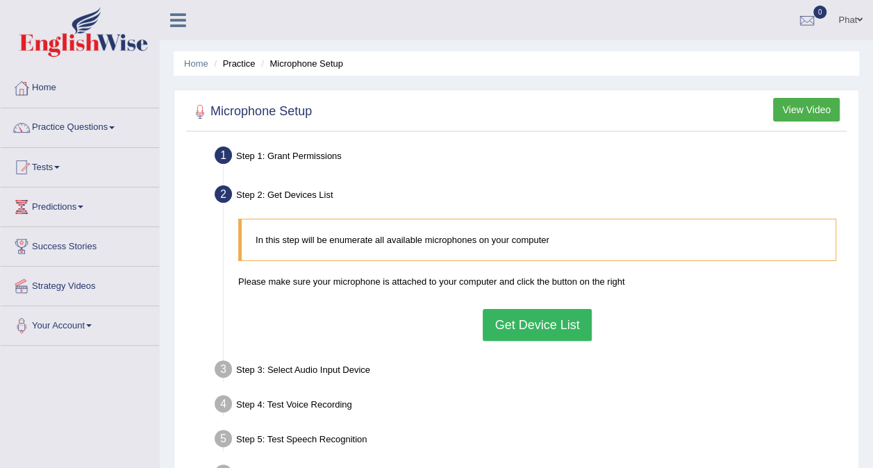
click at [542, 326] on button "Get Device List" at bounding box center [537, 325] width 108 height 32
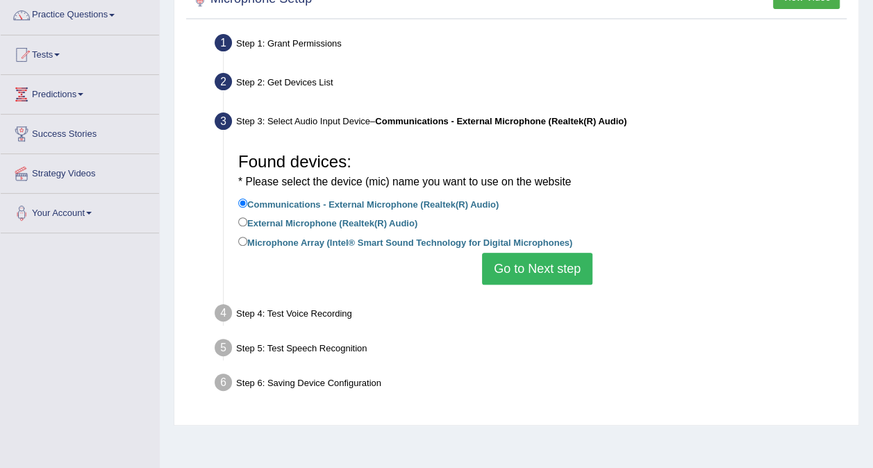
scroll to position [113, 0]
click at [504, 260] on button "Go to Next step" at bounding box center [537, 268] width 110 height 32
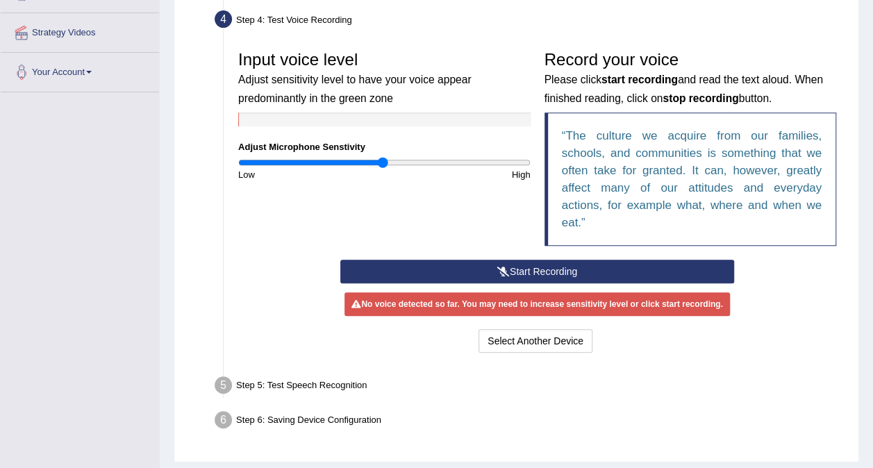
scroll to position [254, 0]
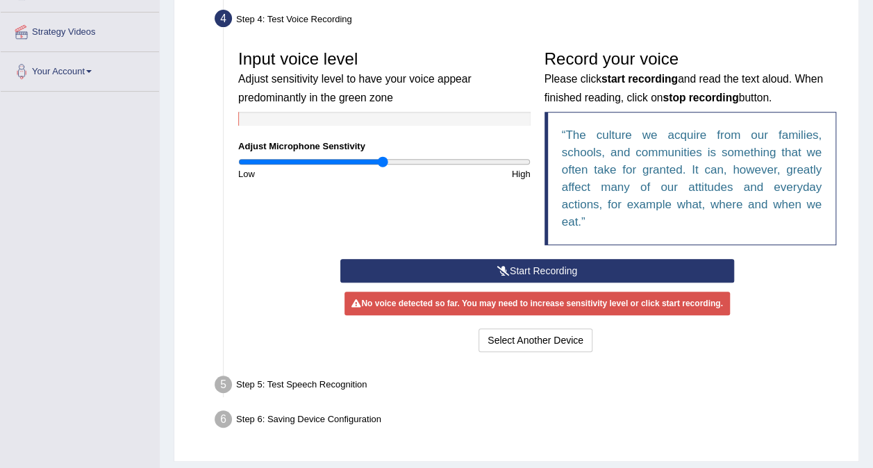
click at [554, 264] on button "Start Recording" at bounding box center [537, 271] width 394 height 24
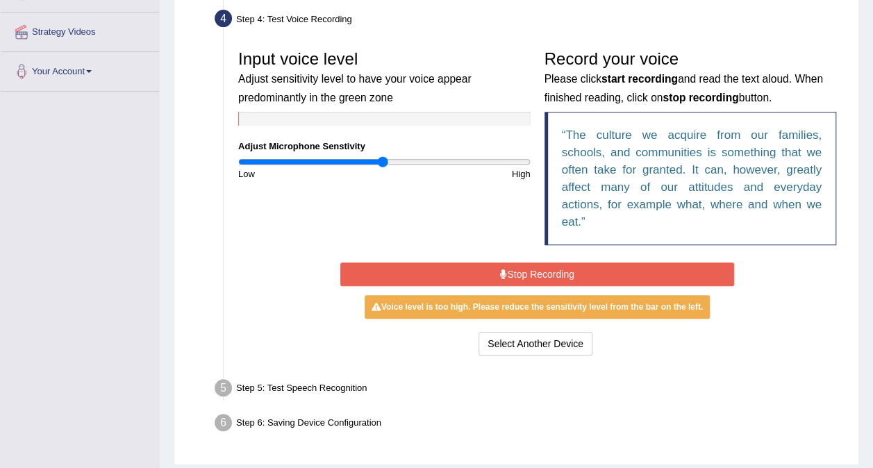
click at [566, 267] on button "Stop Recording" at bounding box center [537, 274] width 394 height 24
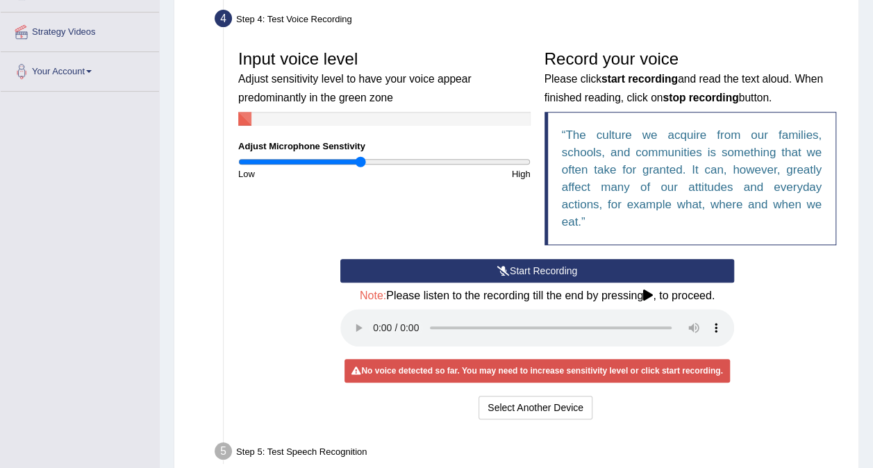
drag, startPoint x: 382, startPoint y: 160, endPoint x: 360, endPoint y: 162, distance: 21.6
type input "0.84"
click at [360, 162] on input "range" at bounding box center [384, 161] width 292 height 11
click at [545, 271] on button "Start Recording" at bounding box center [537, 271] width 394 height 24
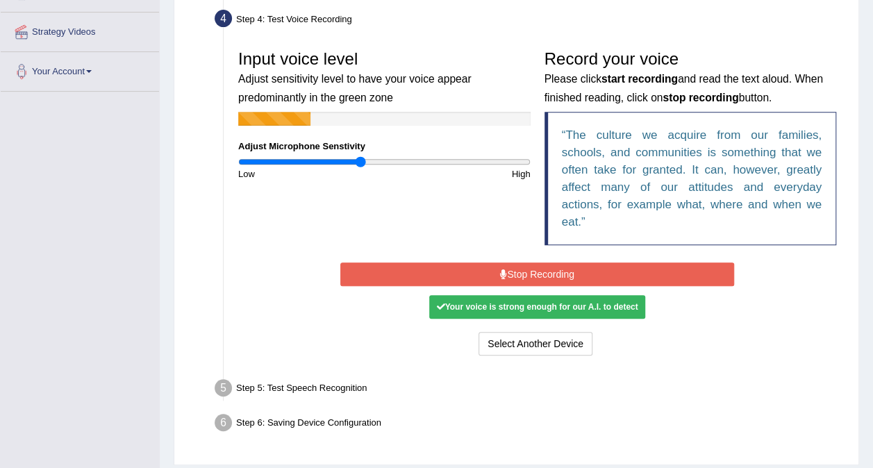
click at [560, 270] on button "Stop Recording" at bounding box center [537, 274] width 394 height 24
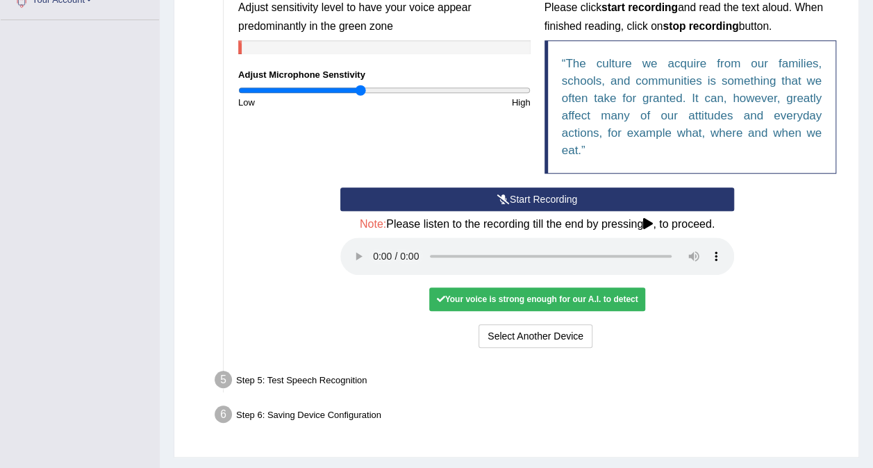
scroll to position [358, 0]
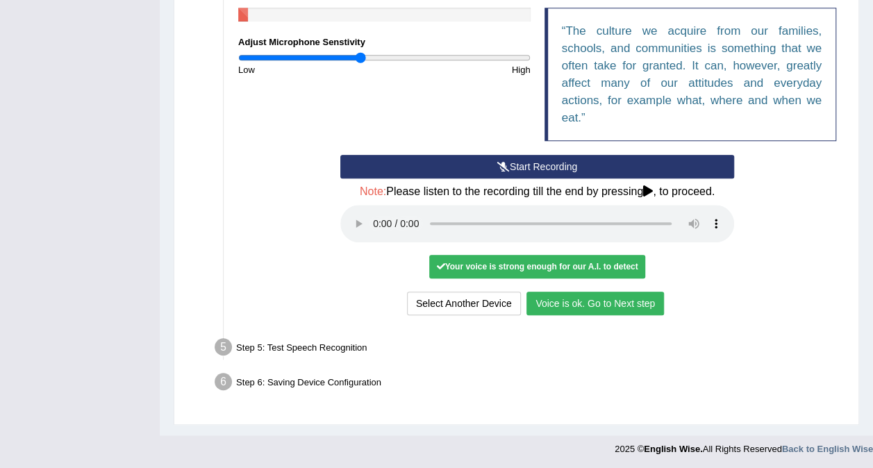
click at [594, 308] on button "Voice is ok. Go to Next step" at bounding box center [594, 304] width 137 height 24
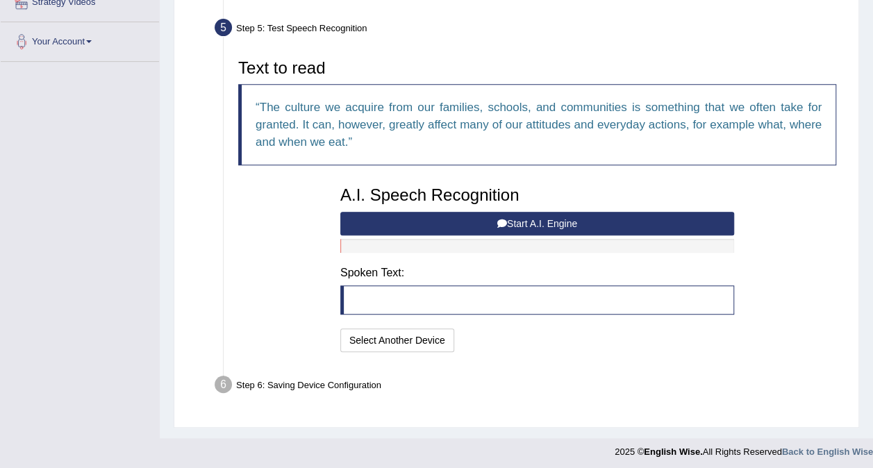
scroll to position [286, 0]
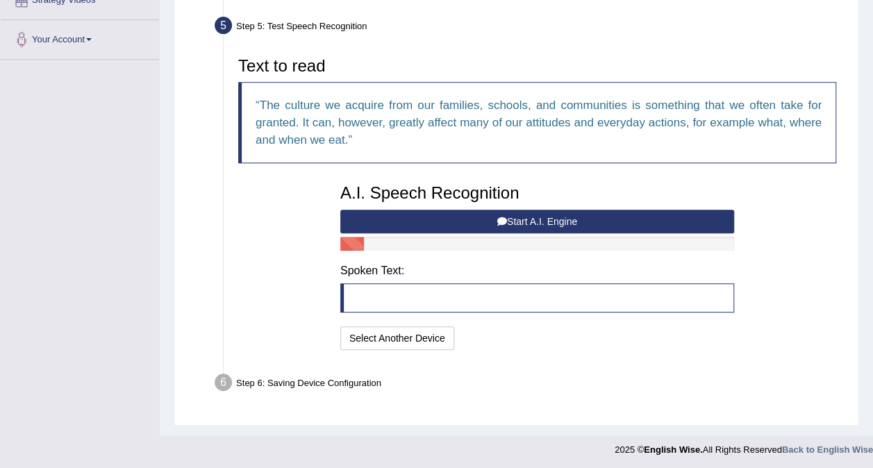
click at [531, 219] on button "Start A.I. Engine" at bounding box center [537, 222] width 394 height 24
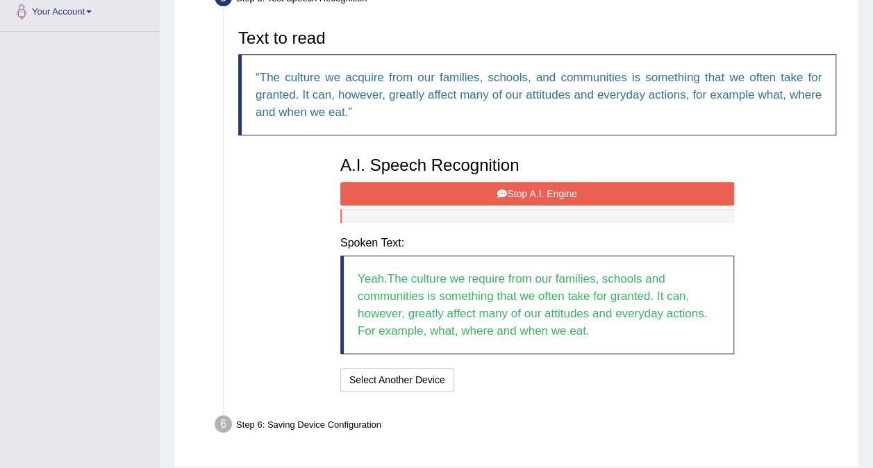
scroll to position [356, 0]
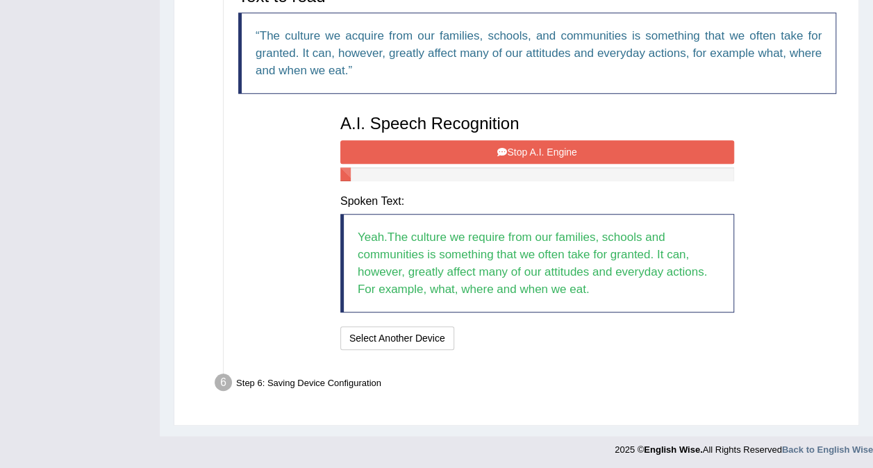
click at [564, 147] on button "Stop A.I. Engine" at bounding box center [537, 152] width 394 height 24
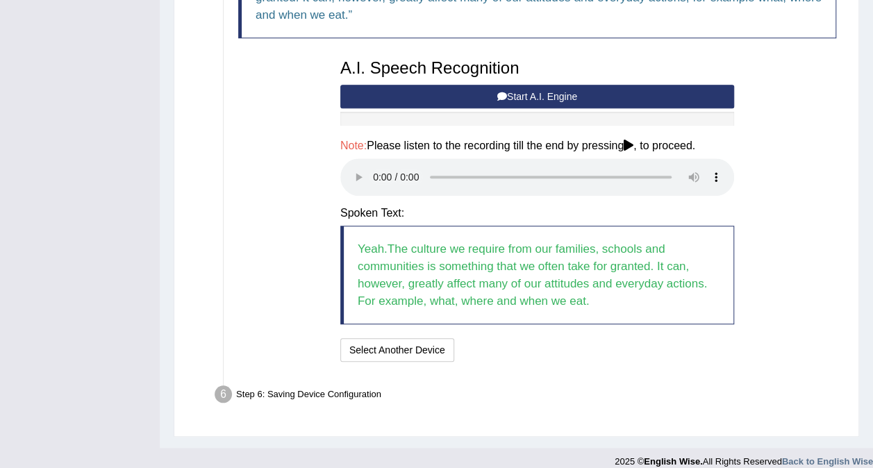
scroll to position [423, 0]
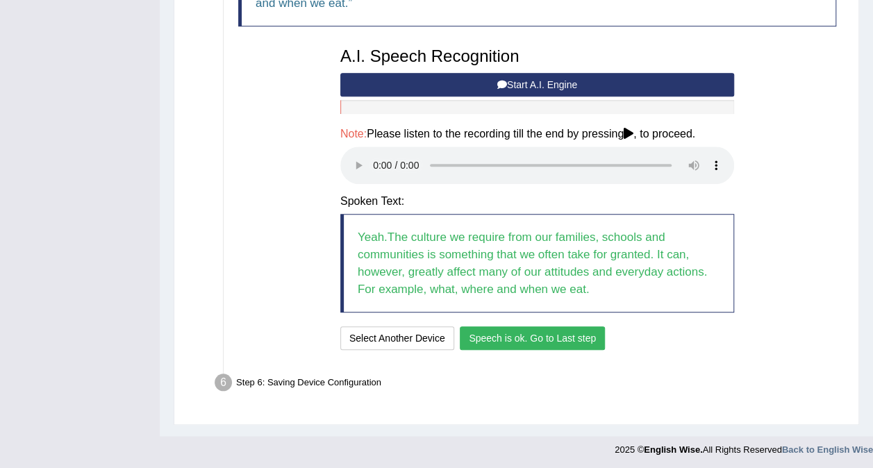
click at [549, 335] on button "Speech is ok. Go to Last step" at bounding box center [532, 338] width 145 height 24
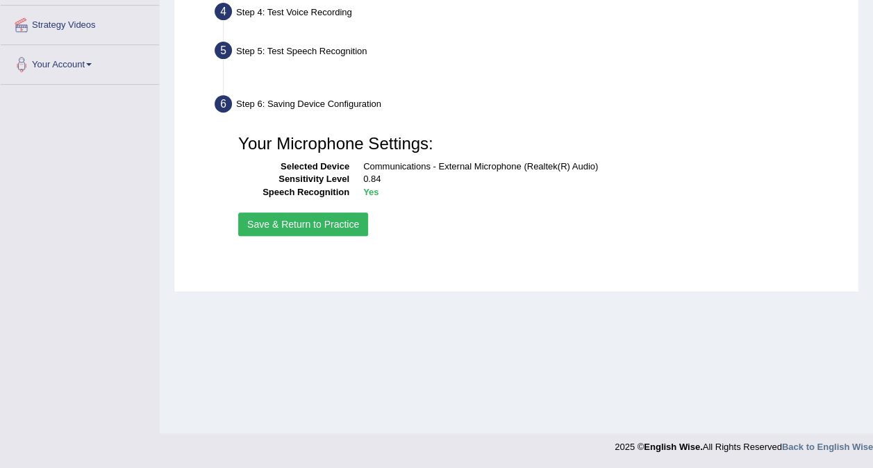
scroll to position [261, 0]
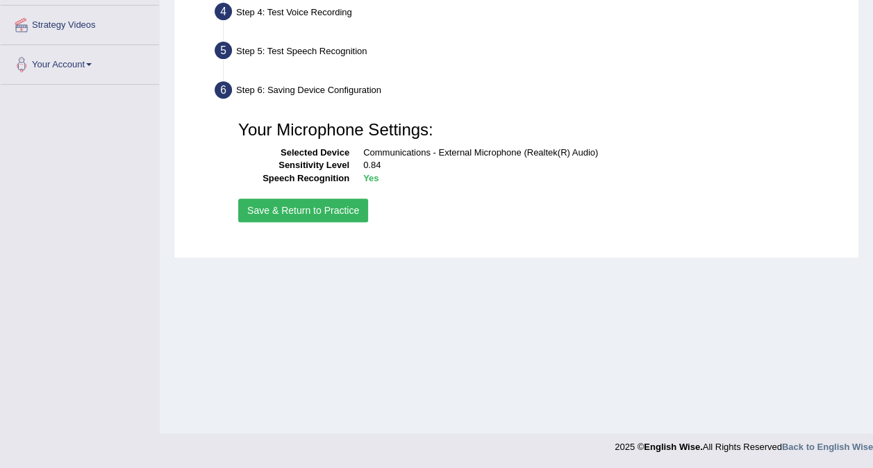
click at [335, 215] on button "Save & Return to Practice" at bounding box center [303, 211] width 130 height 24
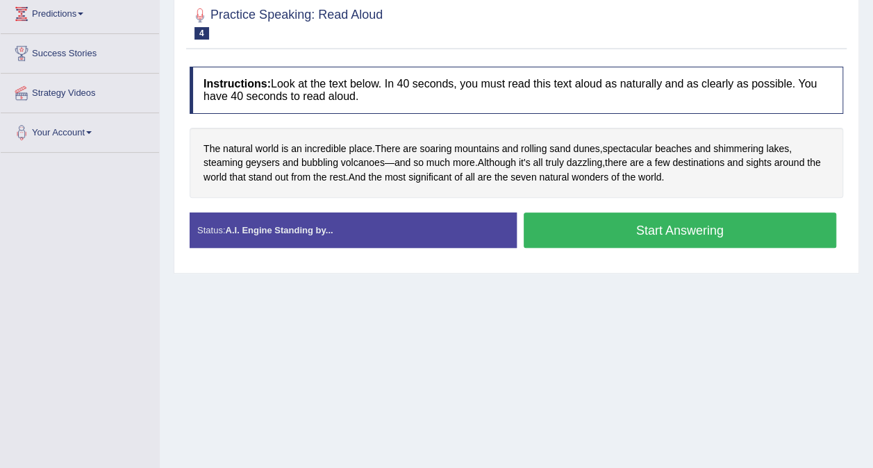
scroll to position [194, 0]
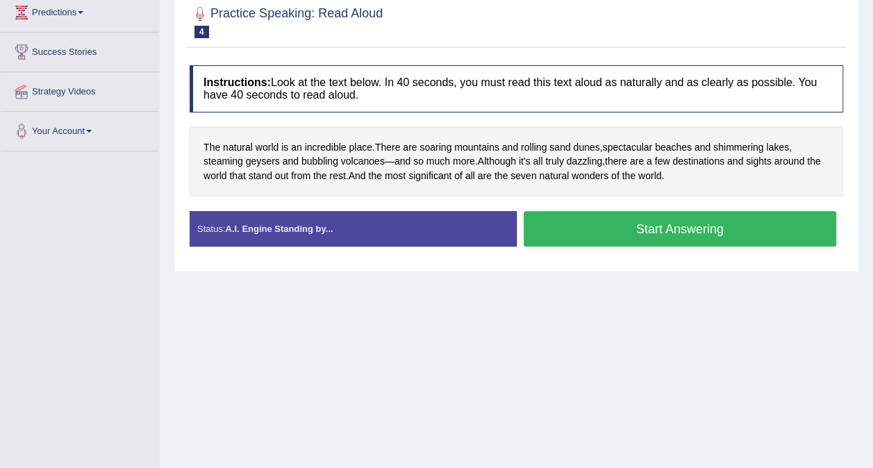
click at [618, 224] on button "Start Answering" at bounding box center [680, 228] width 313 height 35
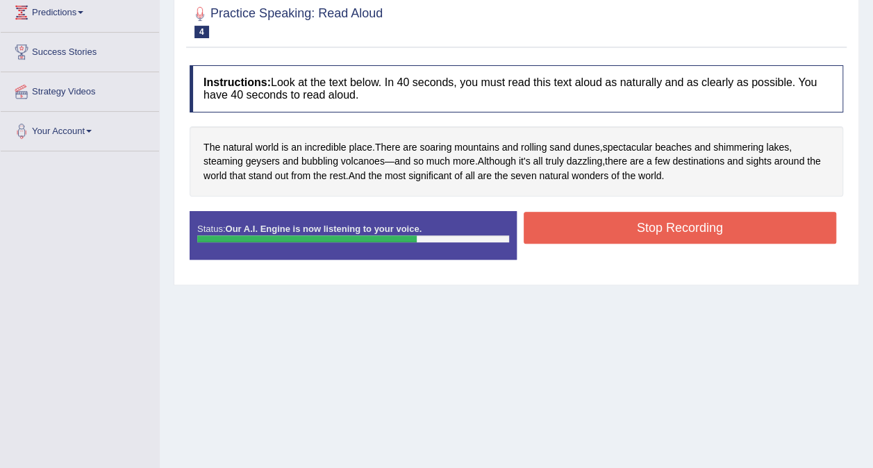
click at [751, 226] on button "Stop Recording" at bounding box center [680, 228] width 313 height 32
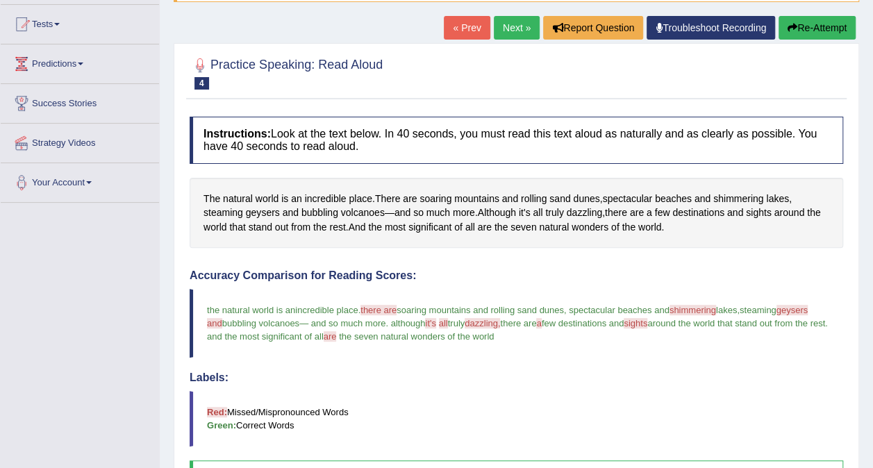
scroll to position [144, 0]
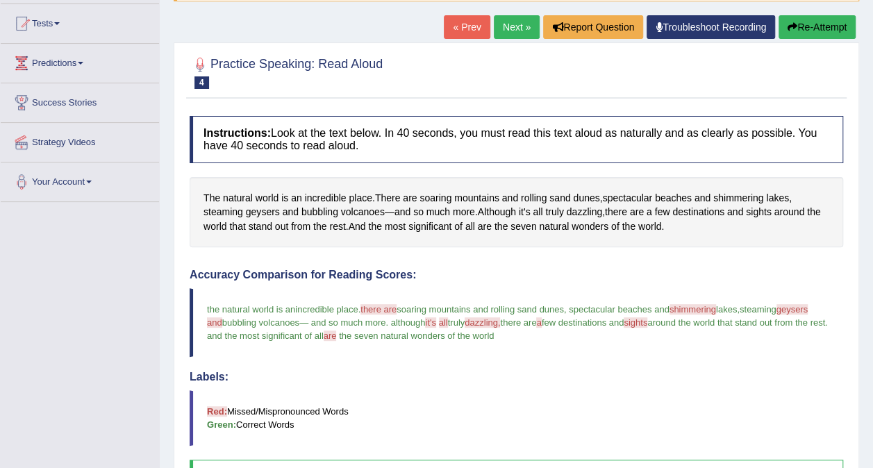
click at [810, 24] on button "Re-Attempt" at bounding box center [816, 27] width 77 height 24
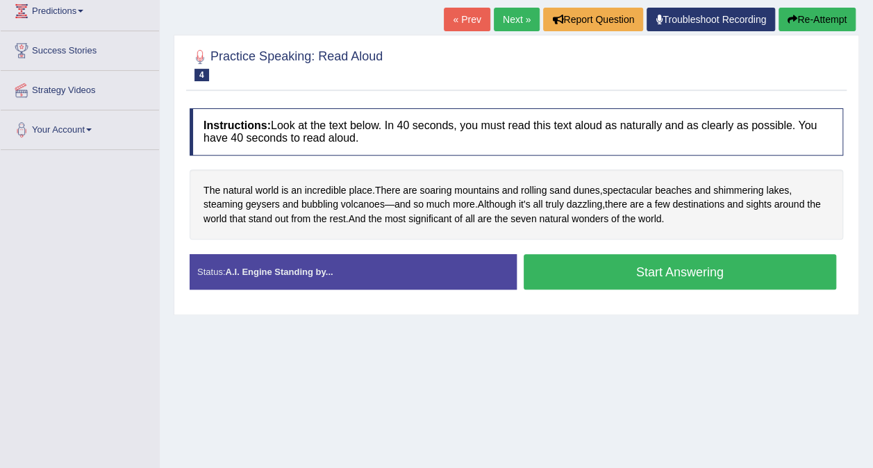
scroll to position [200, 0]
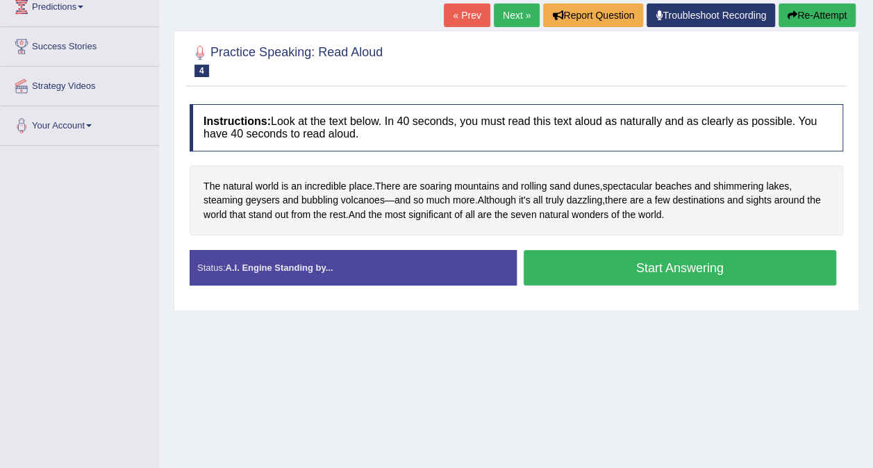
click at [575, 270] on button "Start Answering" at bounding box center [680, 267] width 313 height 35
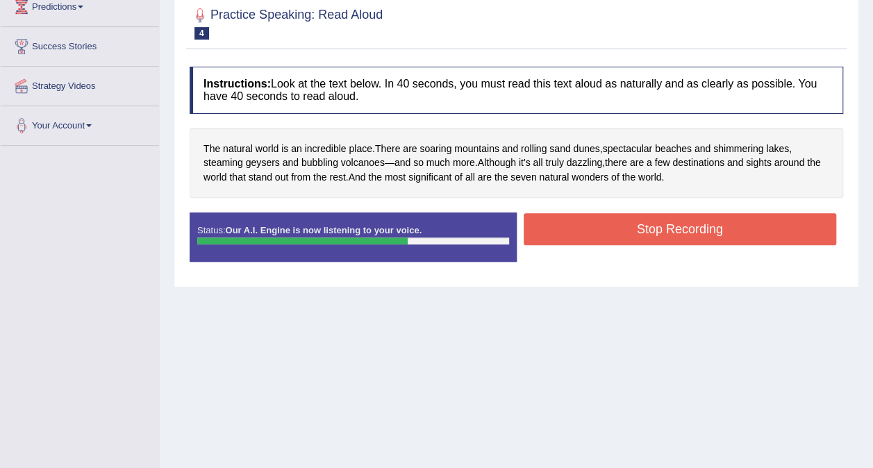
click at [617, 224] on button "Stop Recording" at bounding box center [680, 229] width 313 height 32
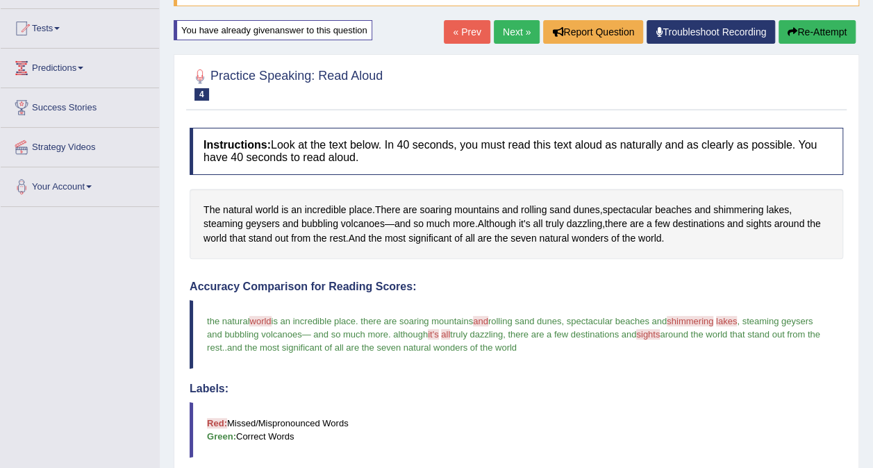
scroll to position [124, 0]
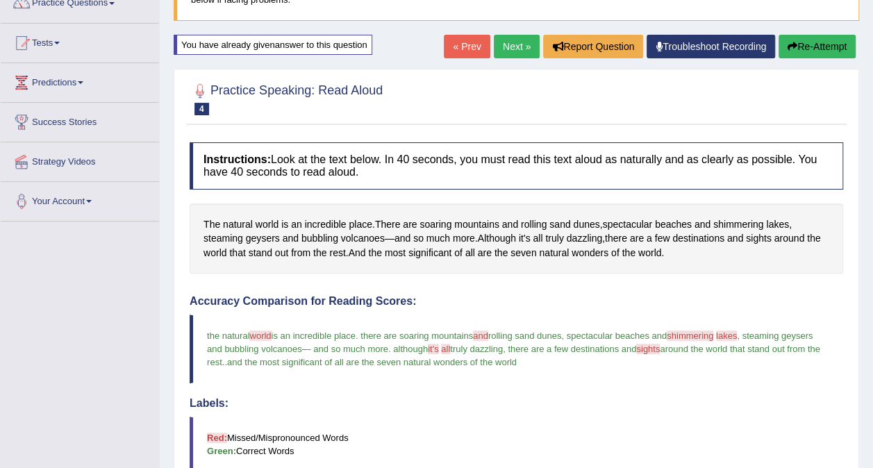
click at [507, 49] on link "Next »" at bounding box center [517, 47] width 46 height 24
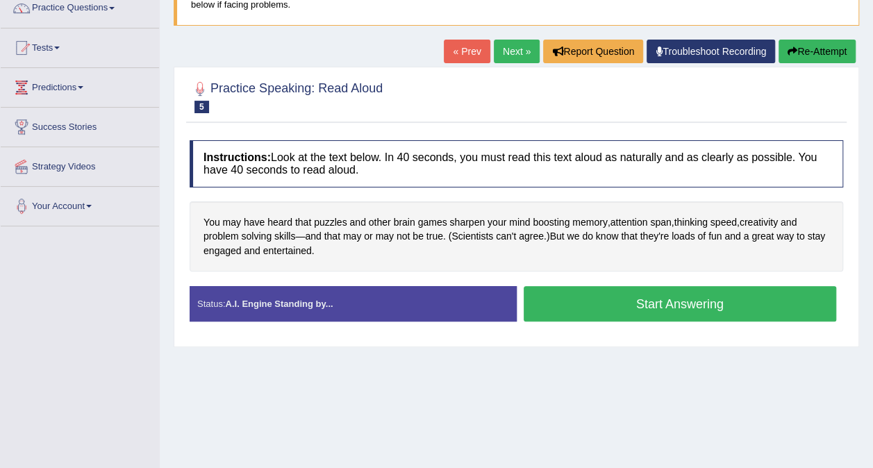
scroll to position [125, 0]
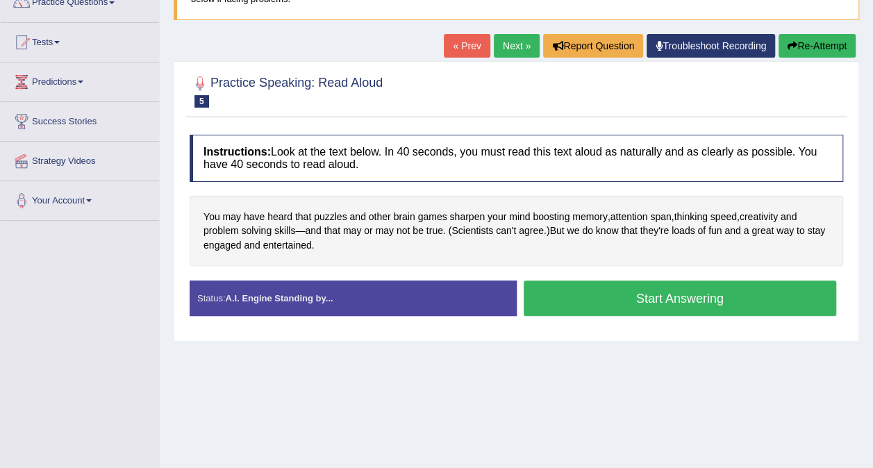
click at [646, 292] on button "Start Answering" at bounding box center [680, 298] width 313 height 35
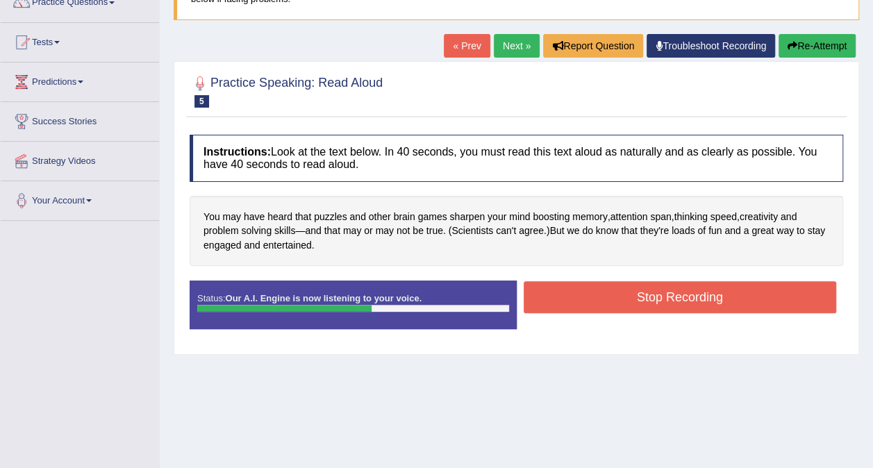
click at [593, 297] on button "Stop Recording" at bounding box center [680, 297] width 313 height 32
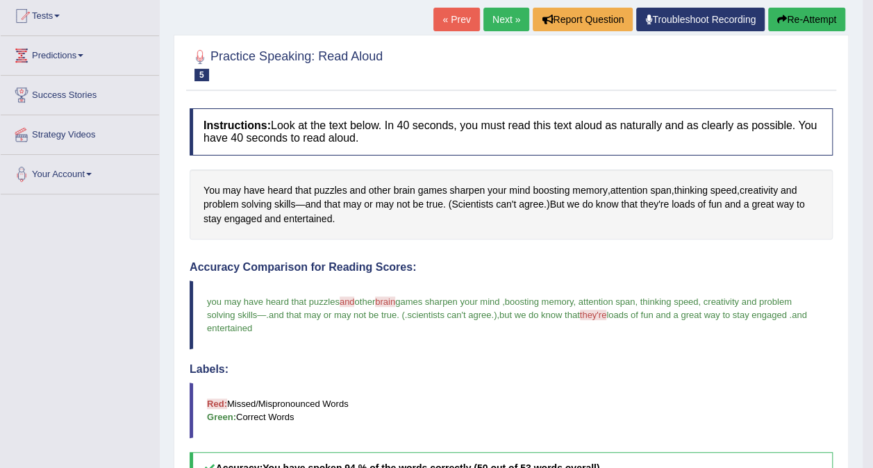
scroll to position [148, 0]
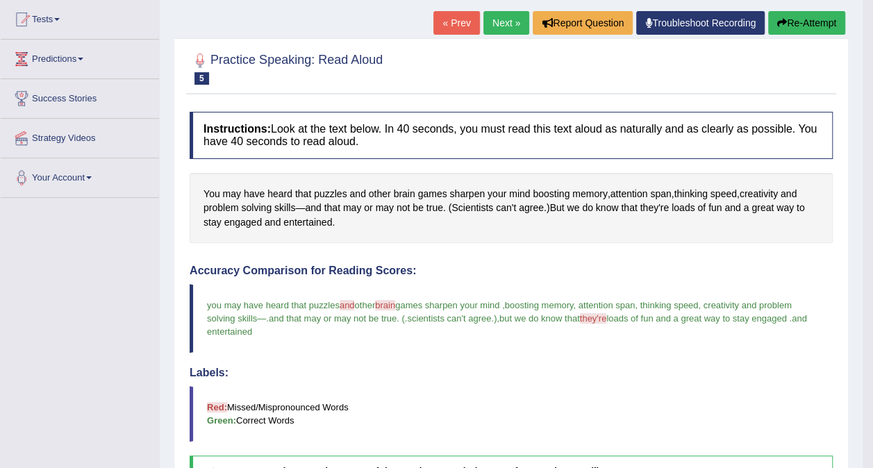
click at [800, 30] on button "Re-Attempt" at bounding box center [806, 23] width 77 height 24
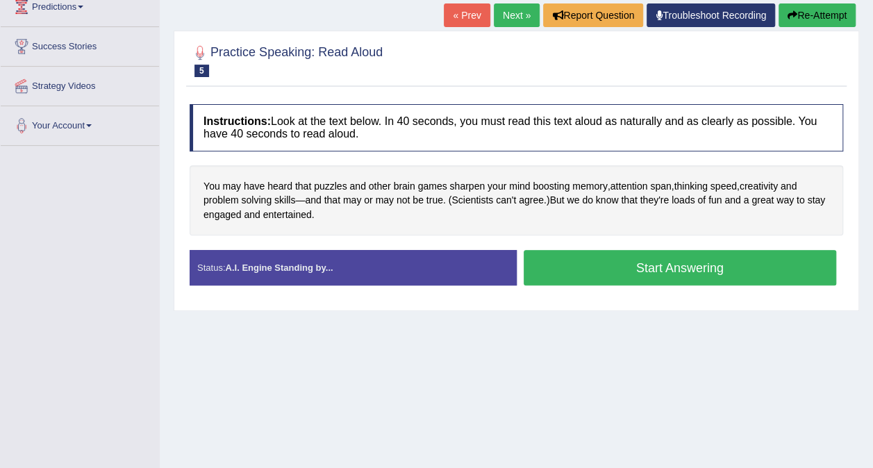
scroll to position [200, 0]
click at [602, 269] on button "Start Answering" at bounding box center [680, 267] width 313 height 35
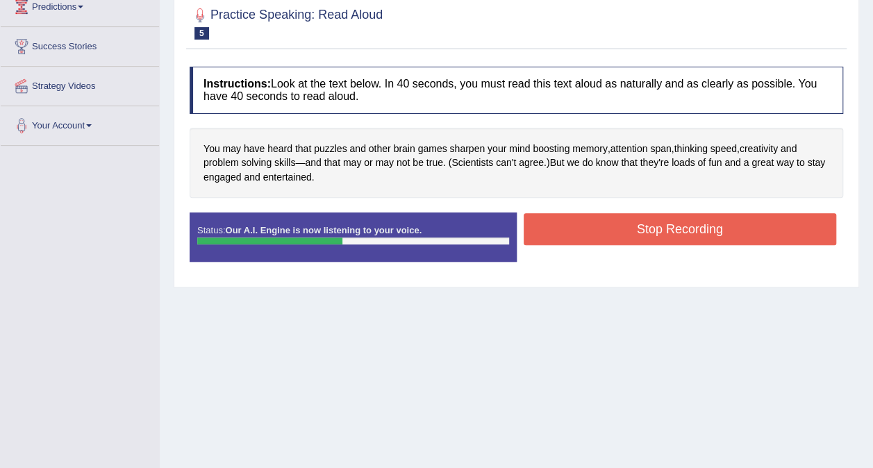
click at [633, 233] on button "Stop Recording" at bounding box center [680, 229] width 313 height 32
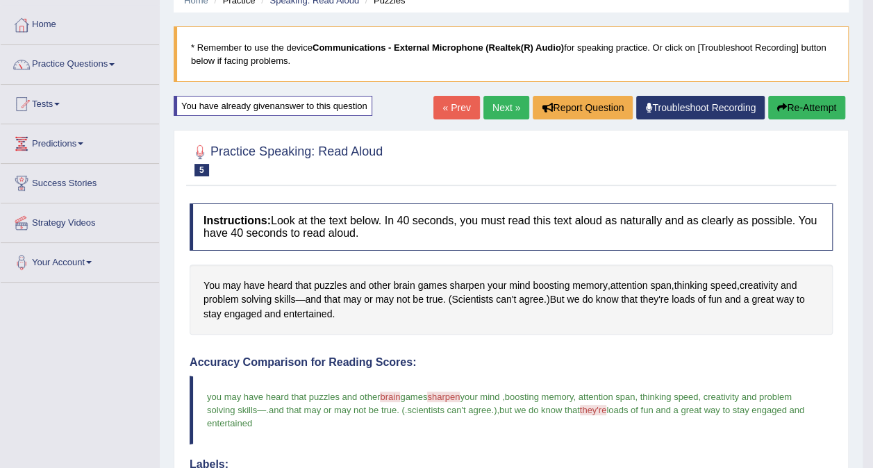
scroll to position [61, 0]
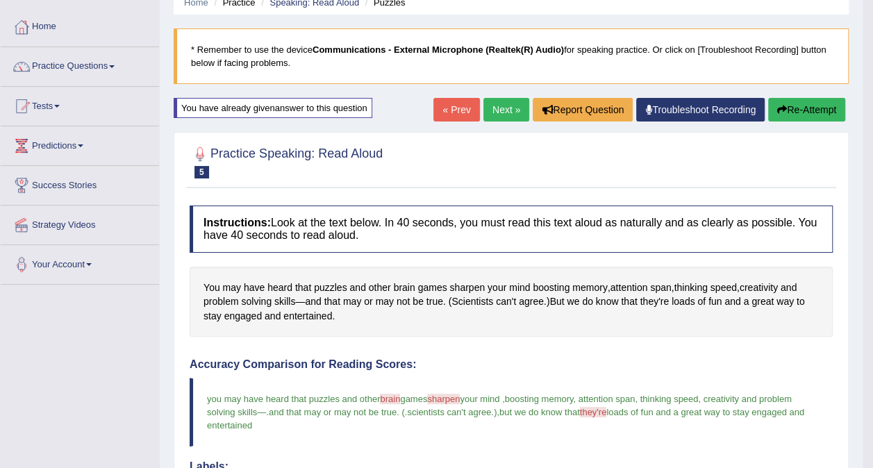
click at [499, 107] on link "Next »" at bounding box center [506, 110] width 46 height 24
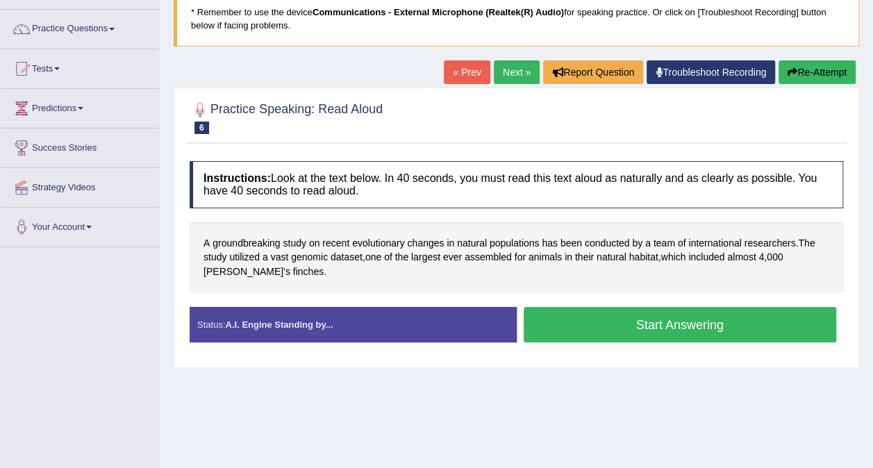
scroll to position [110, 0]
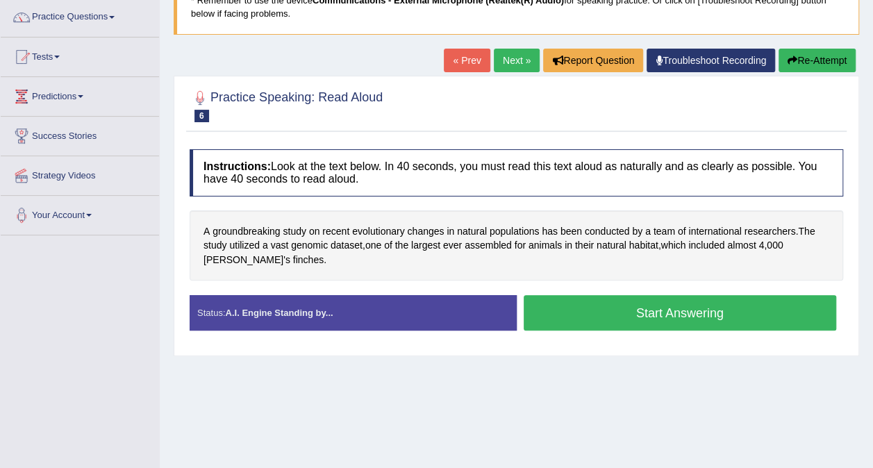
click at [650, 328] on button "Start Answering" at bounding box center [680, 312] width 313 height 35
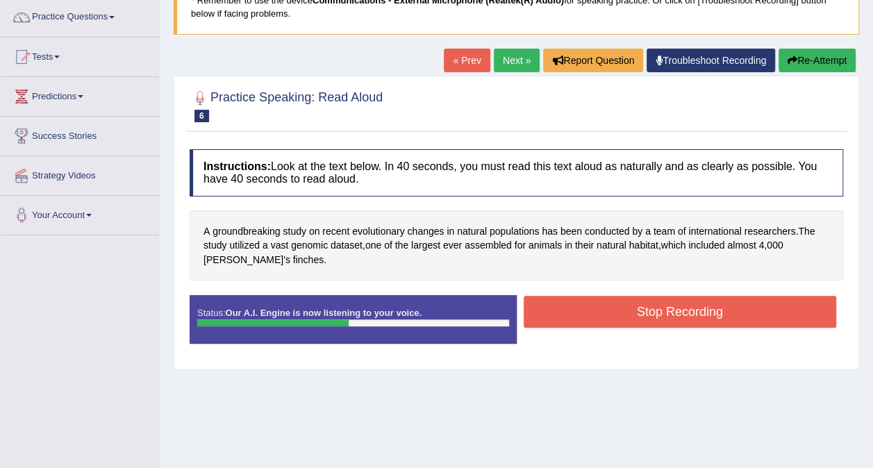
click at [646, 306] on button "Stop Recording" at bounding box center [680, 312] width 313 height 32
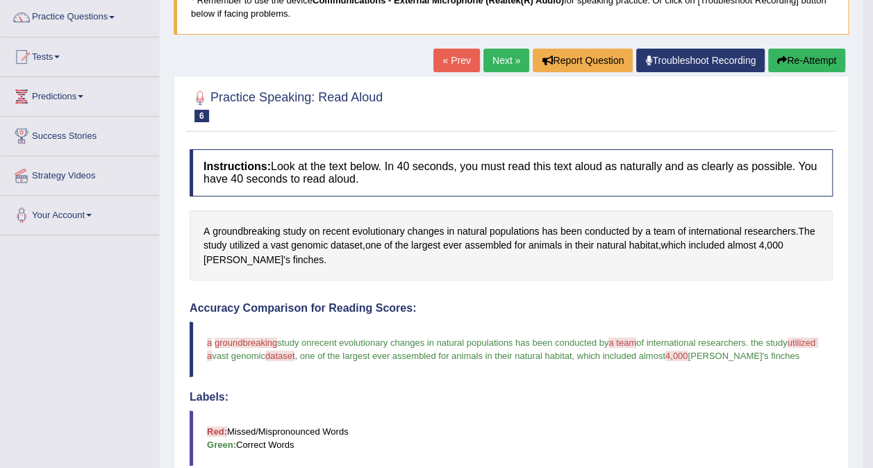
drag, startPoint x: 883, startPoint y: 247, endPoint x: 881, endPoint y: 297, distance: 50.0
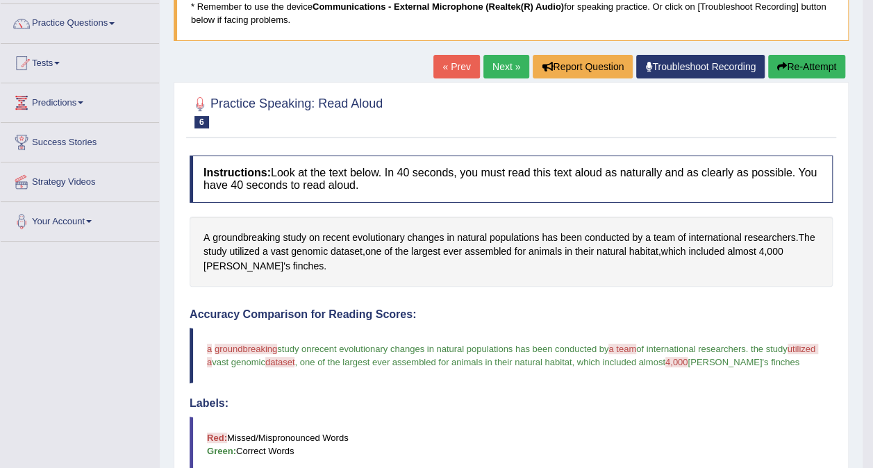
click at [782, 68] on icon "button" at bounding box center [782, 67] width 10 height 10
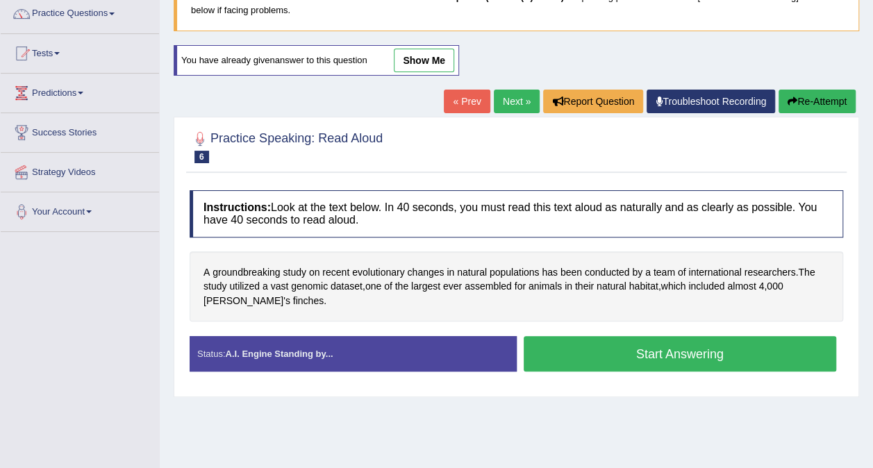
scroll to position [112, 0]
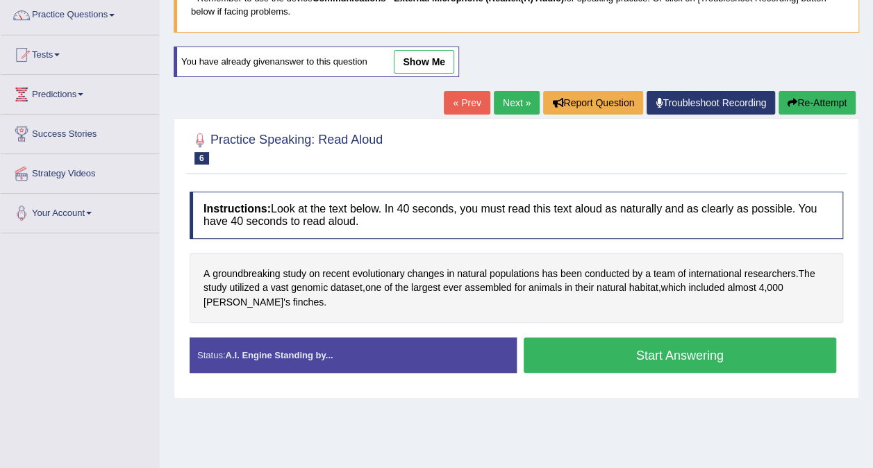
click at [631, 348] on button "Start Answering" at bounding box center [680, 354] width 313 height 35
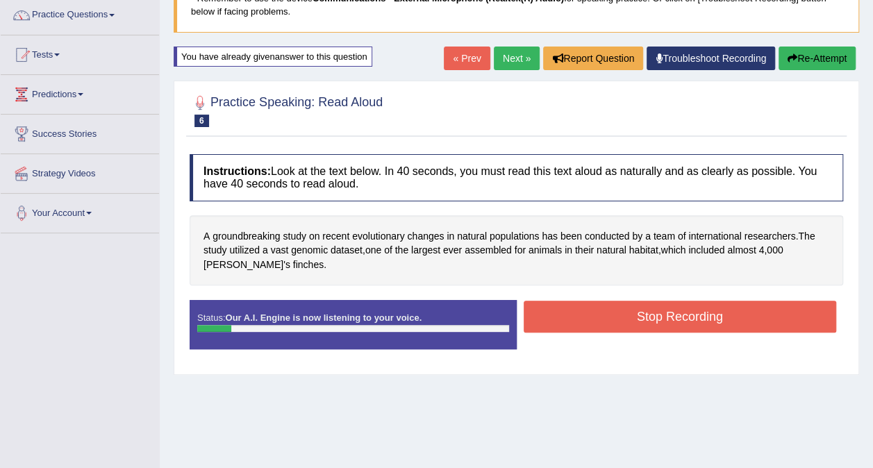
drag, startPoint x: 782, startPoint y: 68, endPoint x: 788, endPoint y: 62, distance: 8.8
click at [785, 66] on button "Re-Attempt" at bounding box center [816, 59] width 77 height 24
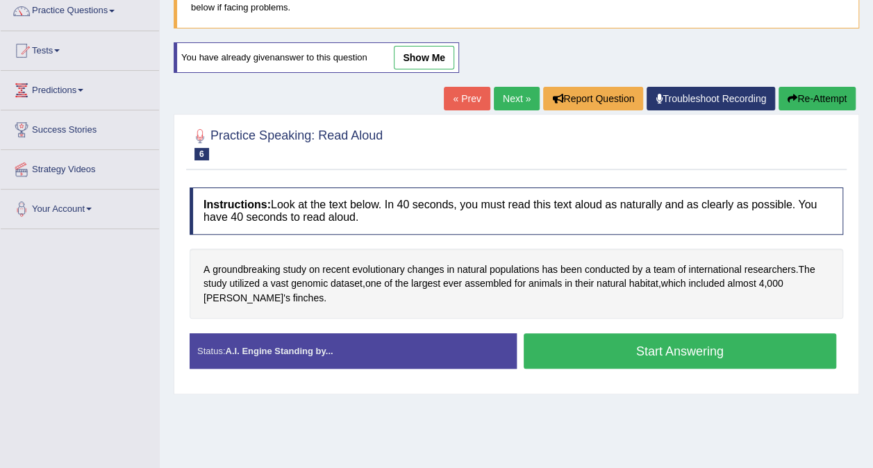
click at [666, 344] on button "Start Answering" at bounding box center [680, 350] width 313 height 35
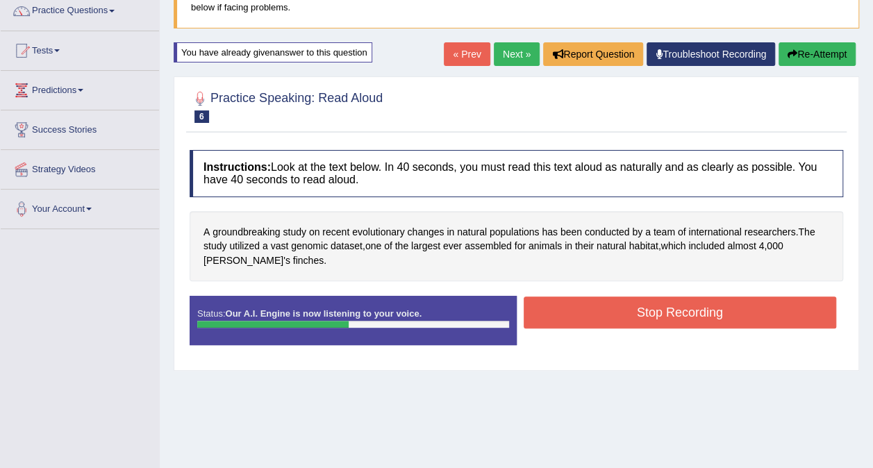
click at [637, 317] on button "Stop Recording" at bounding box center [680, 313] width 313 height 32
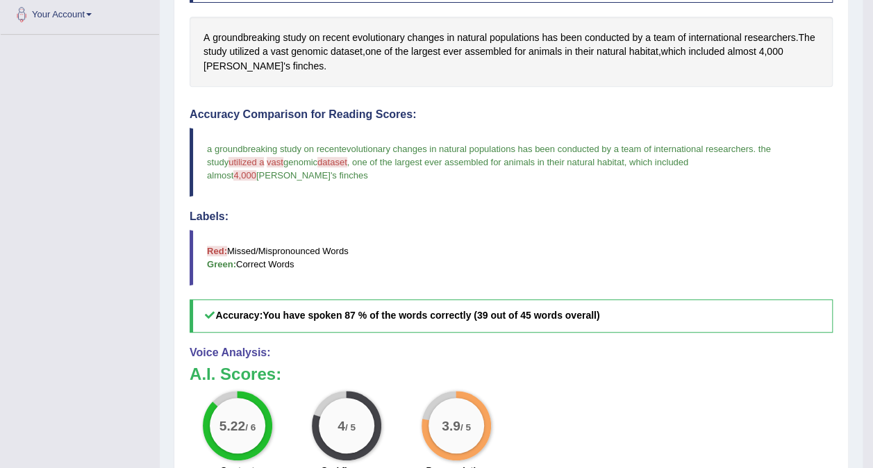
scroll to position [99, 0]
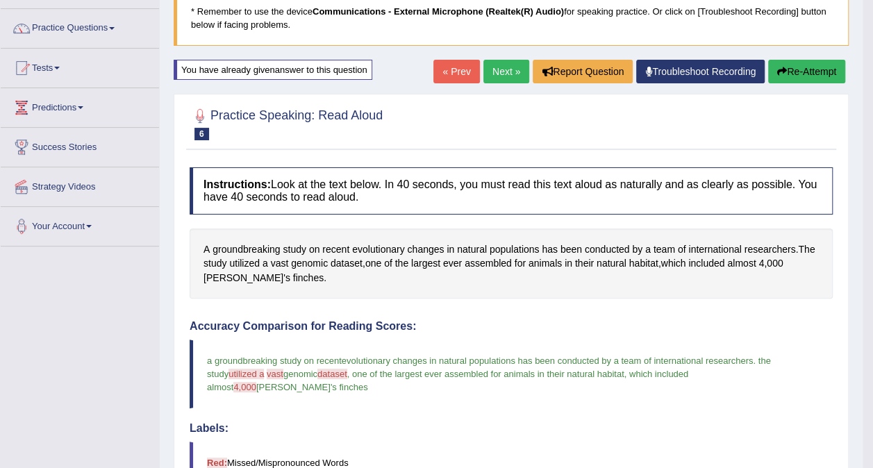
click at [508, 69] on link "Next »" at bounding box center [506, 72] width 46 height 24
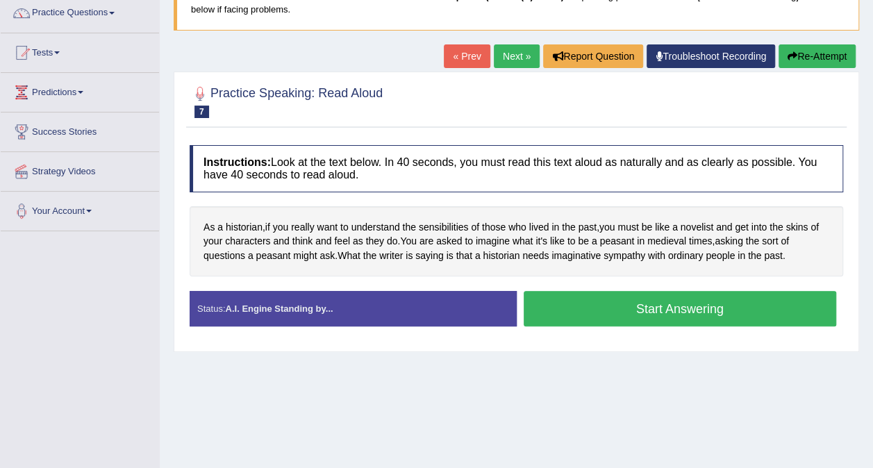
scroll to position [126, 0]
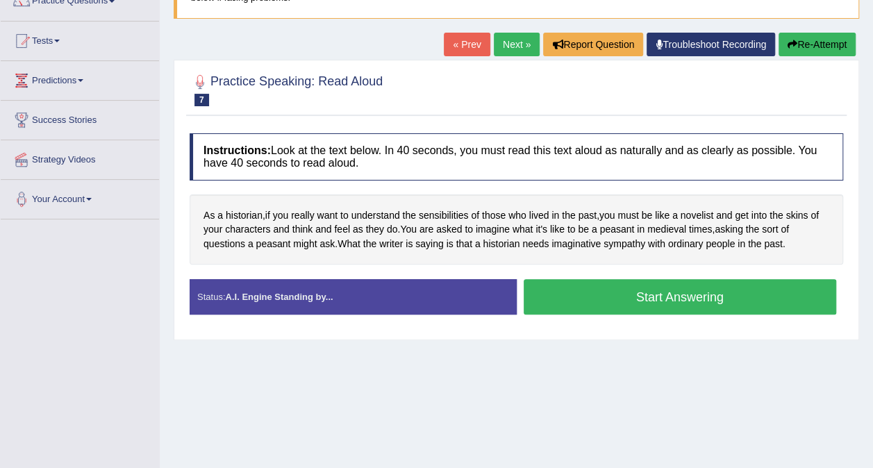
click at [617, 287] on button "Start Answering" at bounding box center [680, 296] width 313 height 35
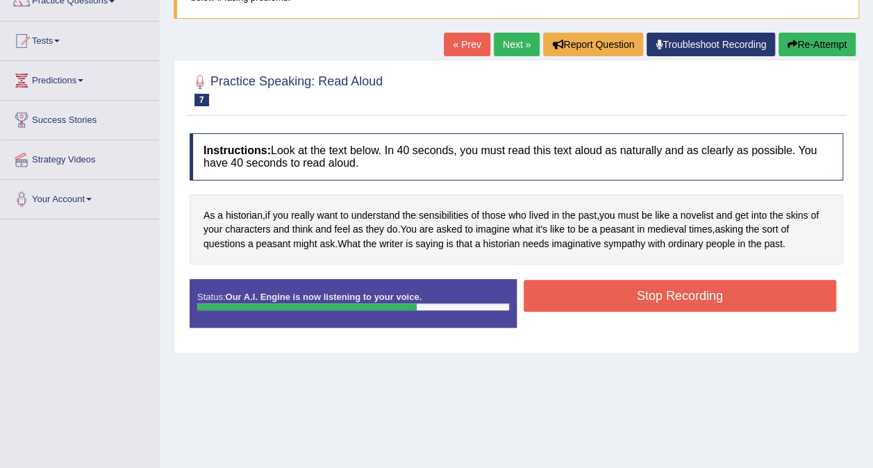
click at [619, 294] on button "Stop Recording" at bounding box center [680, 296] width 313 height 32
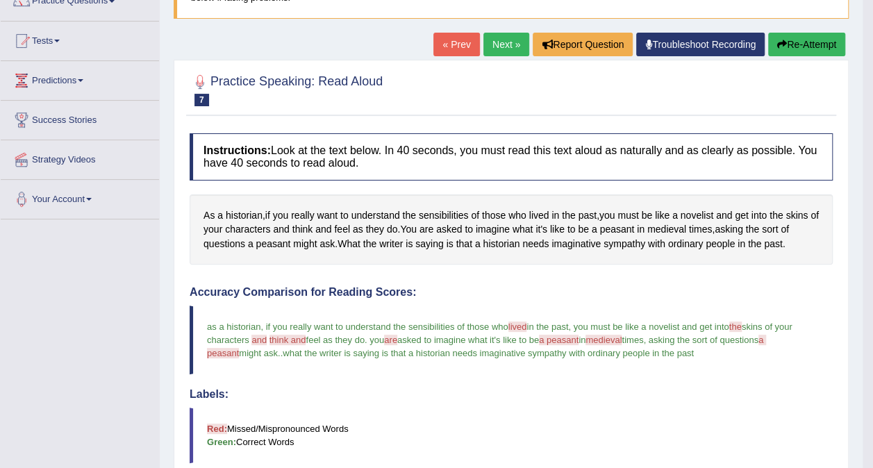
drag, startPoint x: 868, startPoint y: 252, endPoint x: 865, endPoint y: 278, distance: 25.9
click at [859, 308] on body "Toggle navigation Home Practice Questions Speaking Practice Read Aloud Repeat S…" at bounding box center [436, 108] width 873 height 468
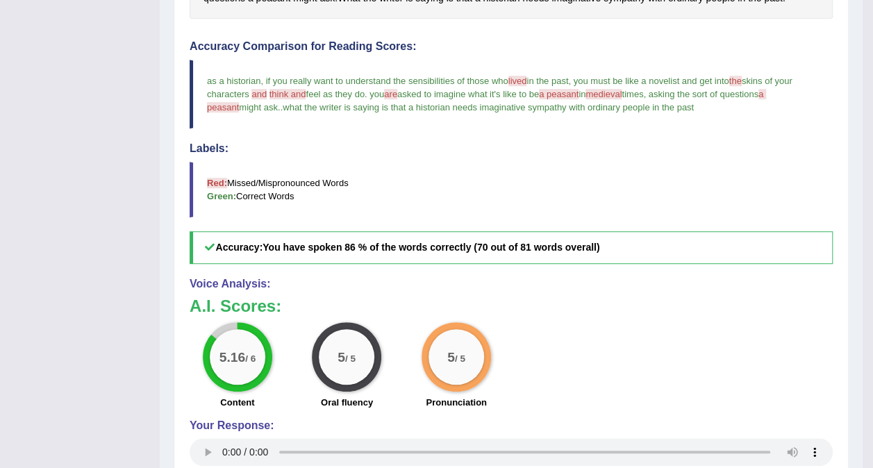
scroll to position [364, 0]
